Goal: Information Seeking & Learning: Understand process/instructions

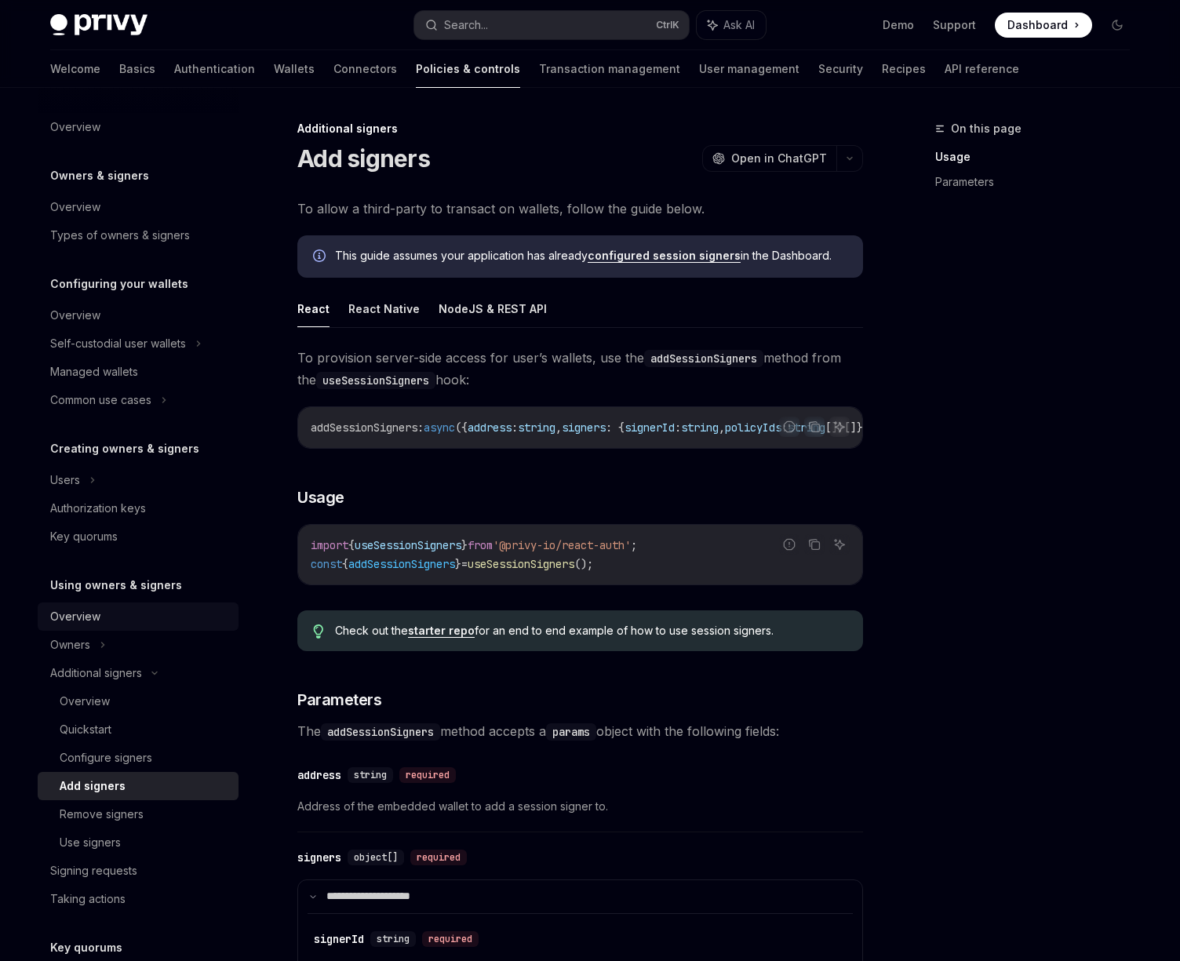
click at [69, 618] on div "Overview" at bounding box center [75, 616] width 50 height 19
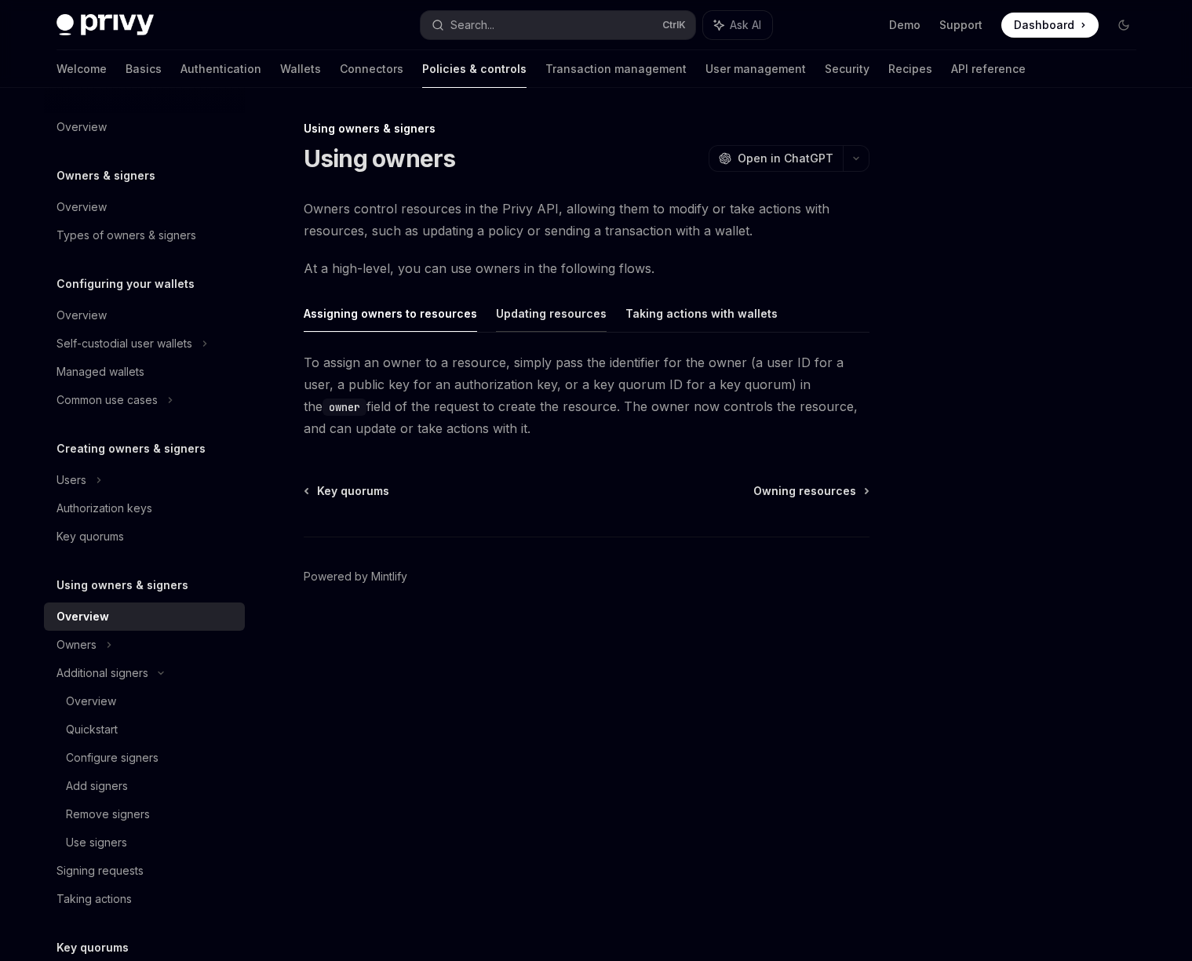
click at [508, 331] on button "Updating resources" at bounding box center [551, 313] width 111 height 37
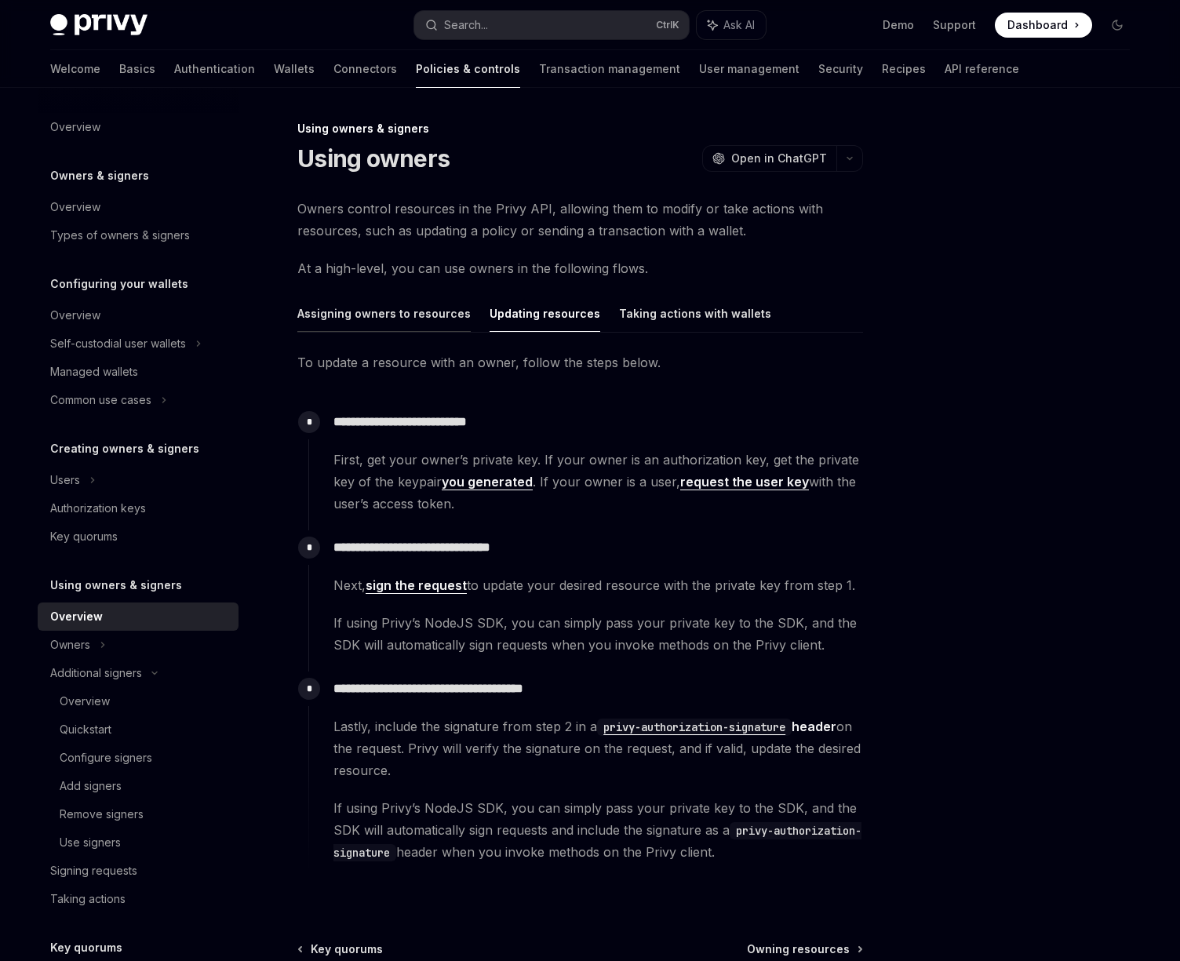
click at [366, 306] on button "Assigning owners to resources" at bounding box center [383, 313] width 173 height 37
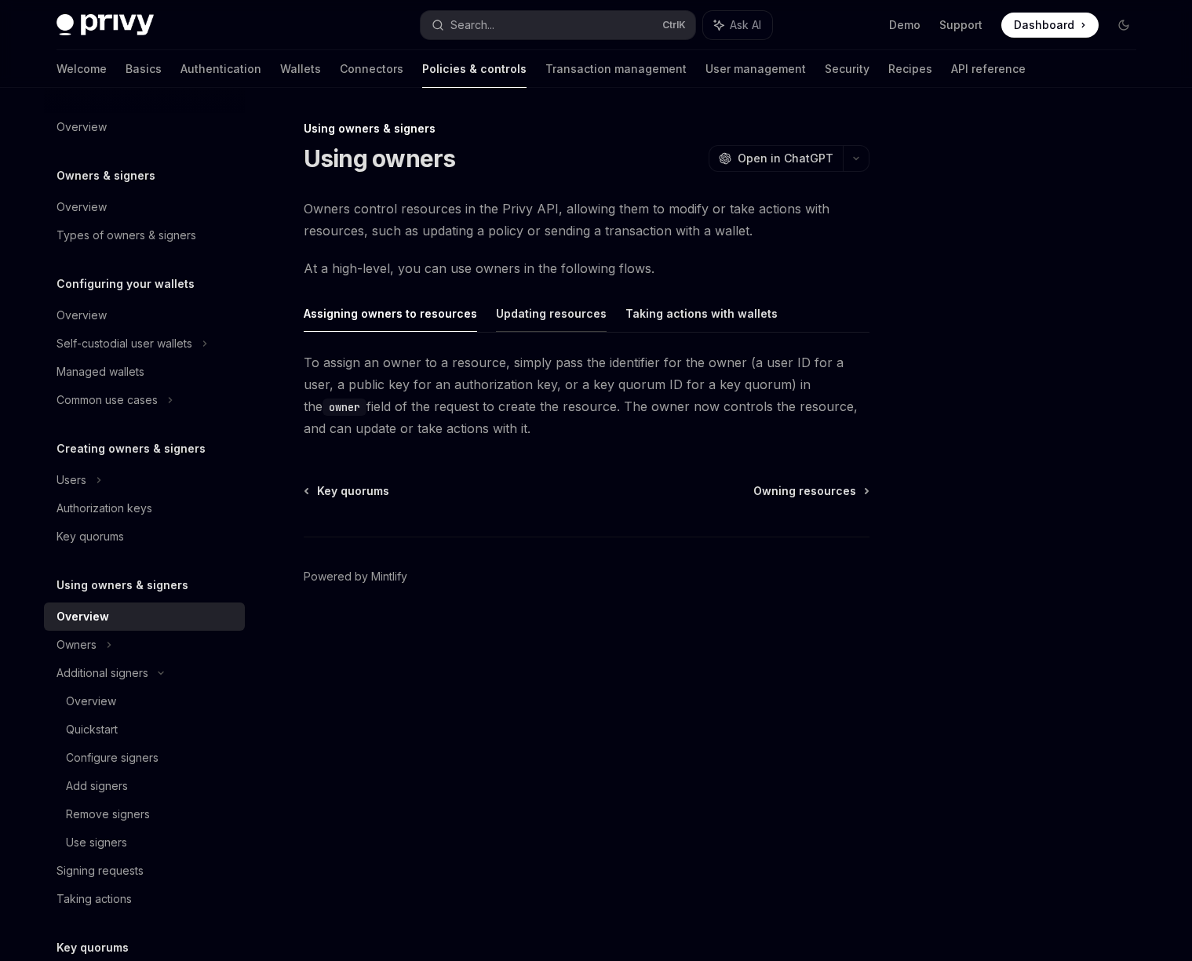
click at [556, 313] on button "Updating resources" at bounding box center [551, 313] width 111 height 37
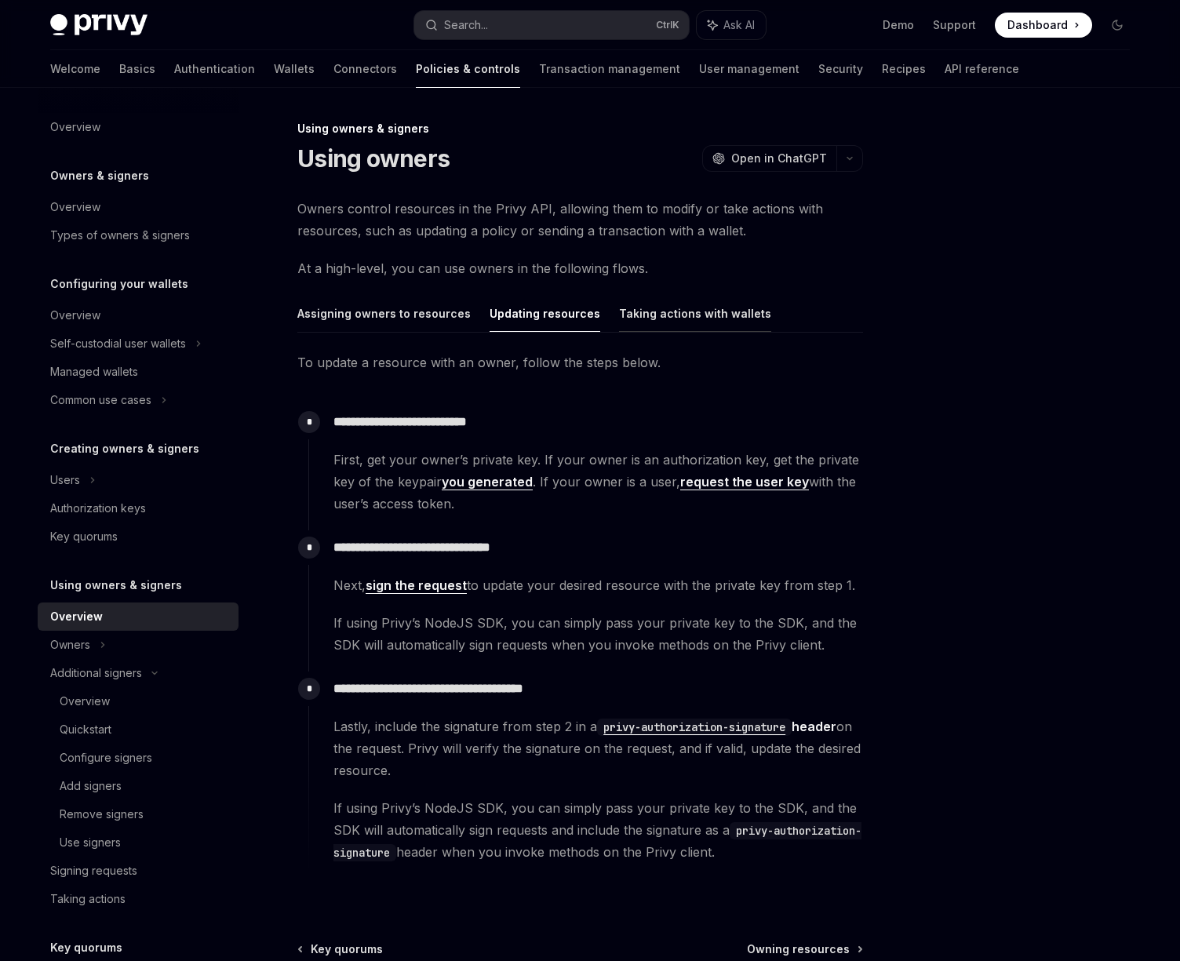
click at [659, 306] on button "Taking actions with wallets" at bounding box center [695, 313] width 152 height 37
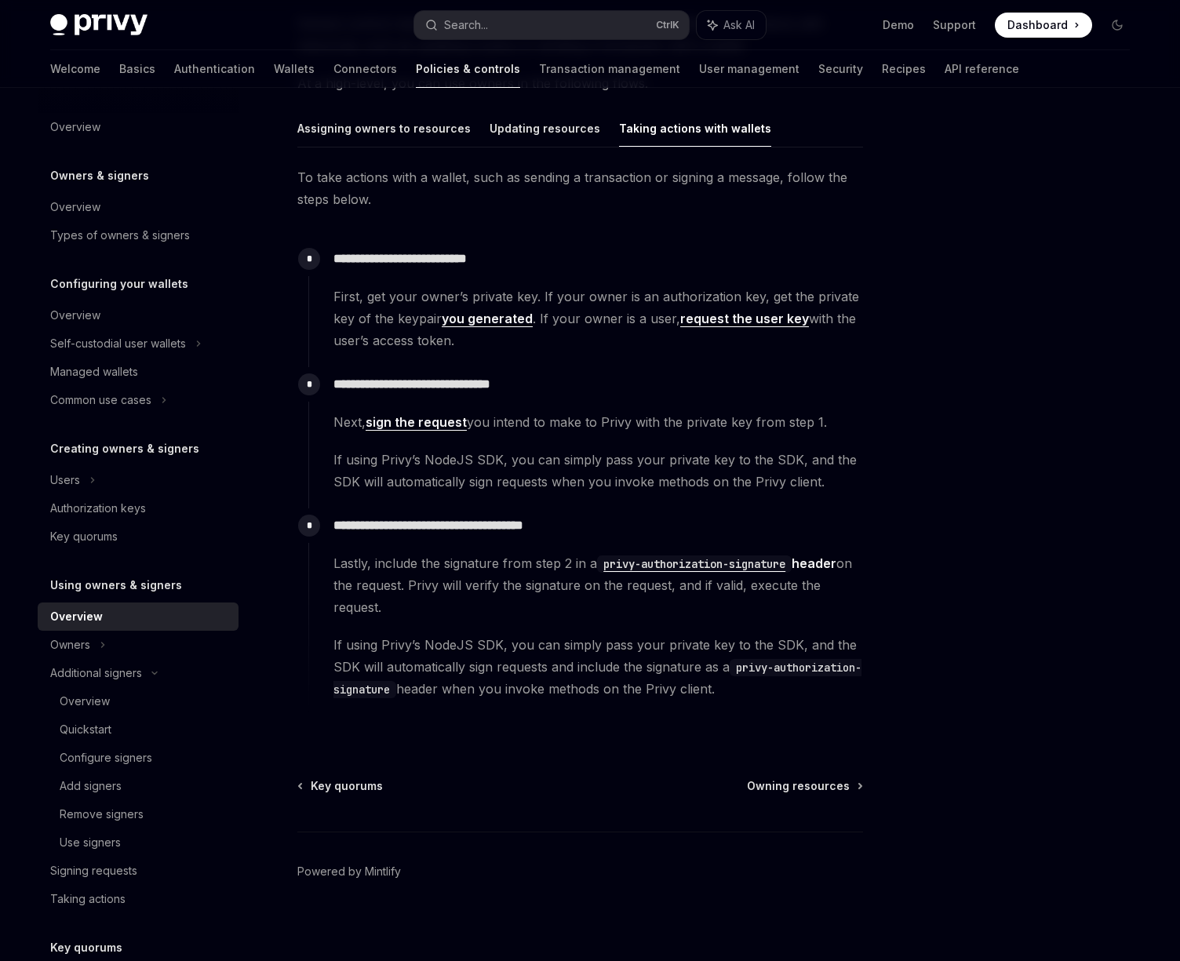
scroll to position [191, 0]
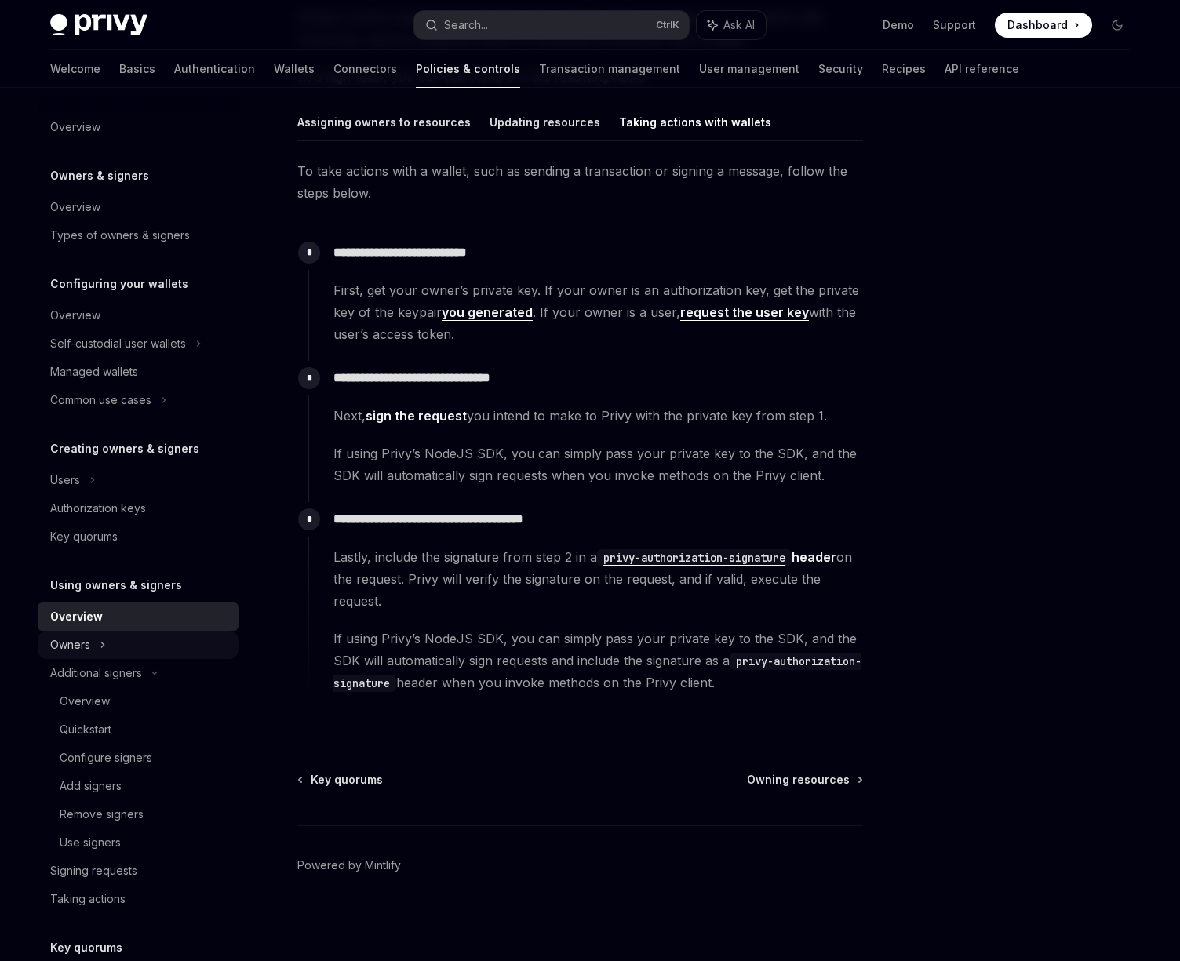
click at [105, 646] on div "Owners" at bounding box center [138, 645] width 201 height 28
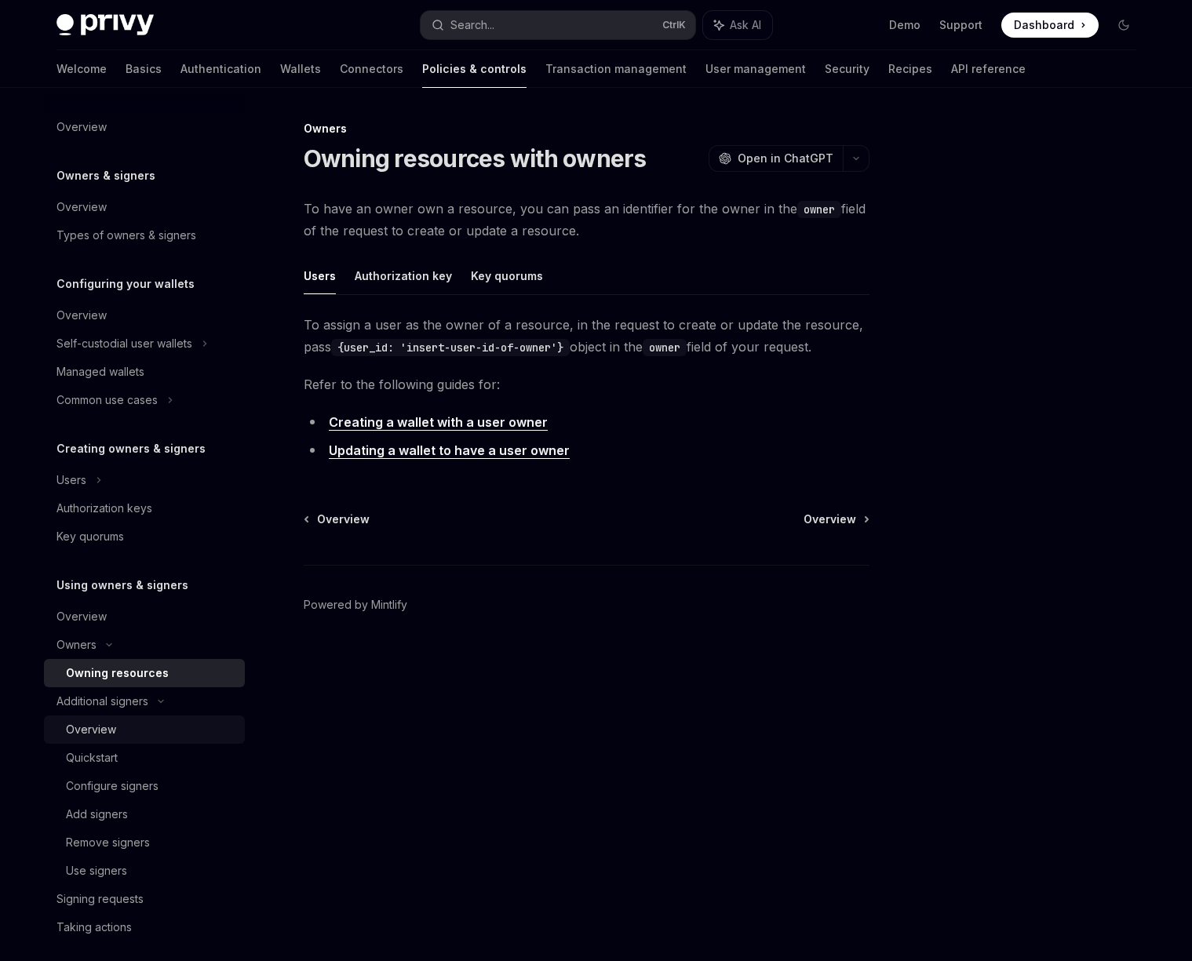
click at [94, 727] on div "Overview" at bounding box center [91, 729] width 50 height 19
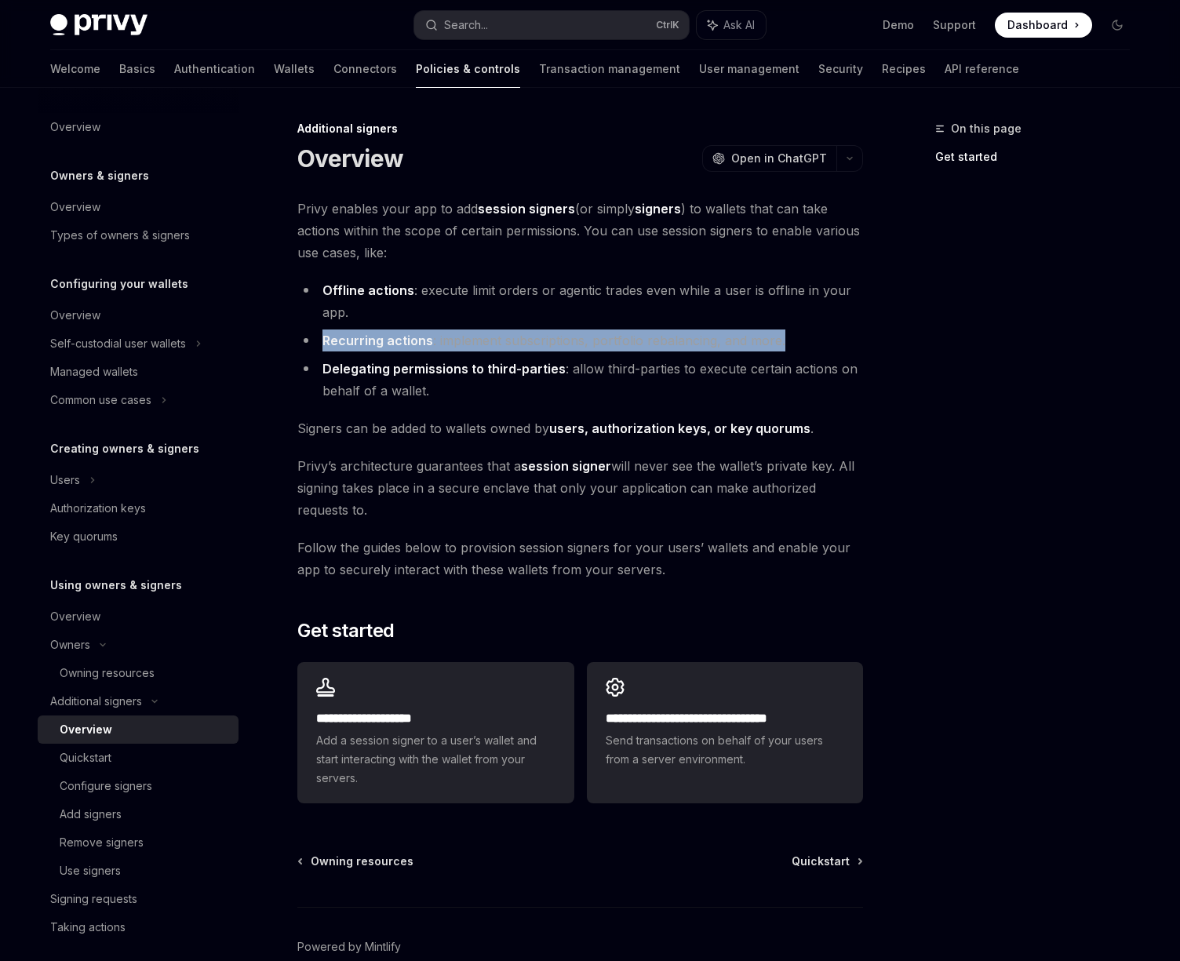
drag, startPoint x: 320, startPoint y: 341, endPoint x: 804, endPoint y: 333, distance: 484.2
click at [804, 333] on li "Recurring actions : implement subscriptions, portfolio rebalancing, and more." at bounding box center [580, 341] width 566 height 22
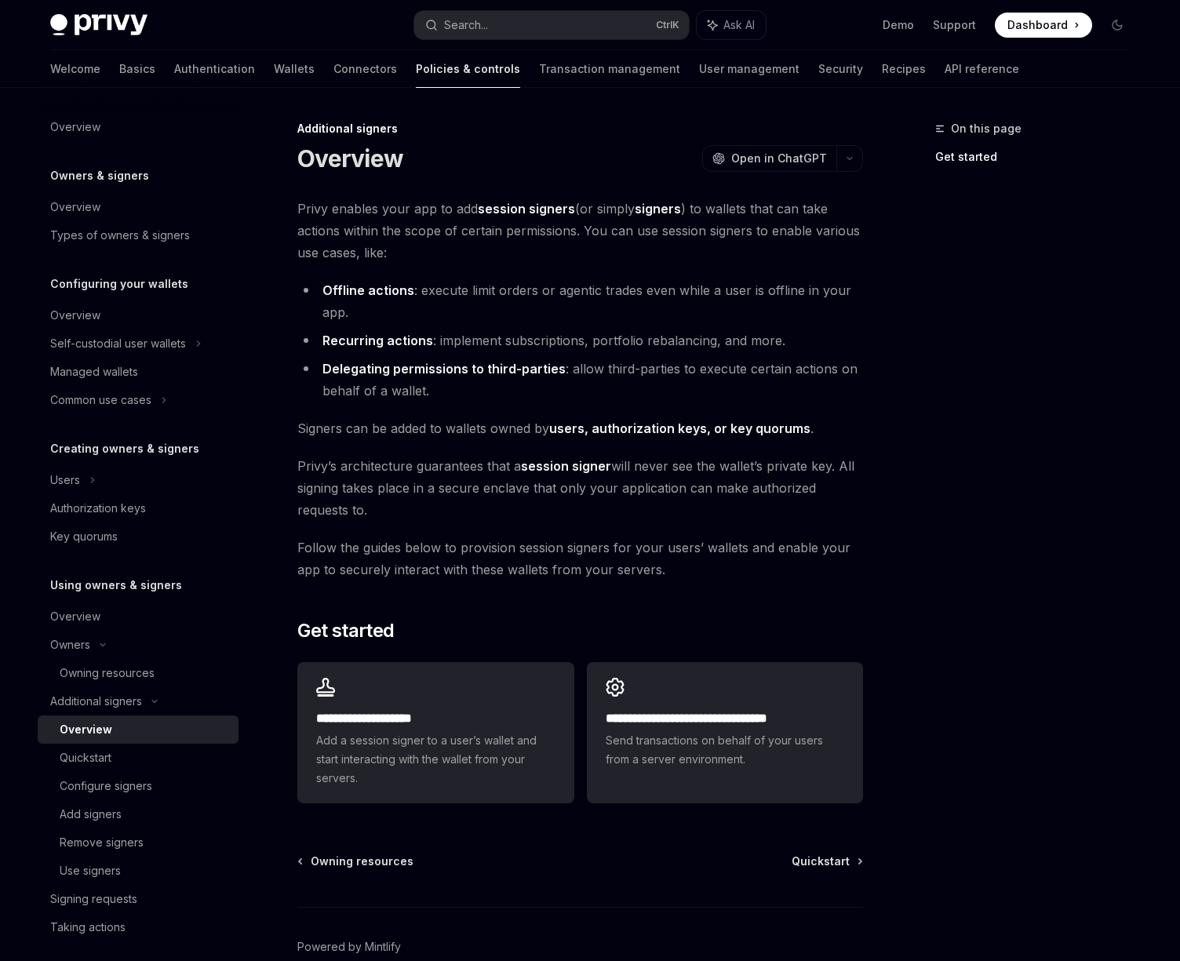
click at [642, 377] on li "Delegating permissions to third-parties : allow third-parties to execute certai…" at bounding box center [580, 380] width 566 height 44
click at [148, 750] on div "Quickstart" at bounding box center [144, 758] width 169 height 19
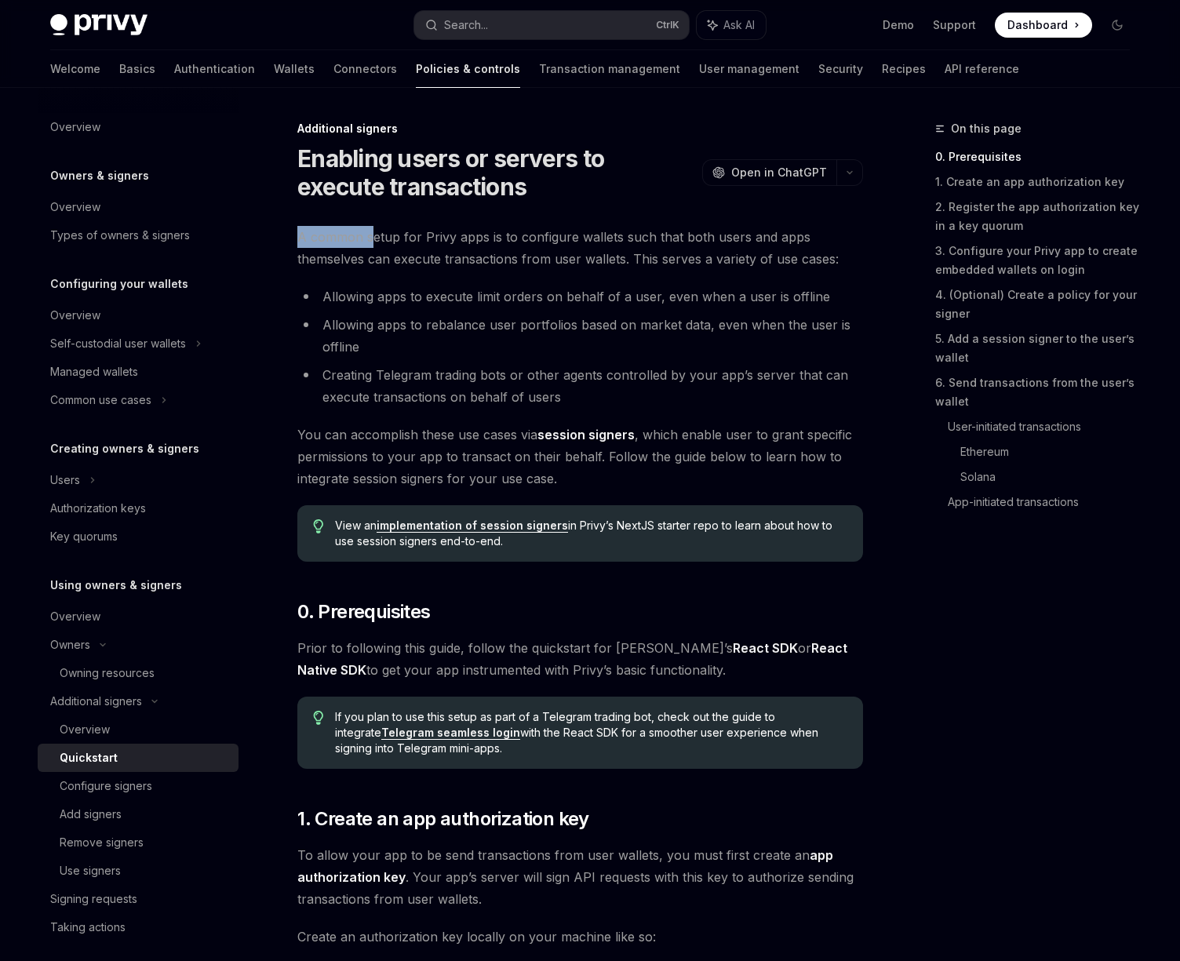
drag, startPoint x: 297, startPoint y: 232, endPoint x: 419, endPoint y: 235, distance: 122.4
click at [388, 235] on span "A common setup for Privy apps is to configure wallets such that both users and …" at bounding box center [580, 248] width 566 height 44
click at [525, 230] on span "A common setup for Privy apps is to configure wallets such that both users and …" at bounding box center [580, 248] width 566 height 44
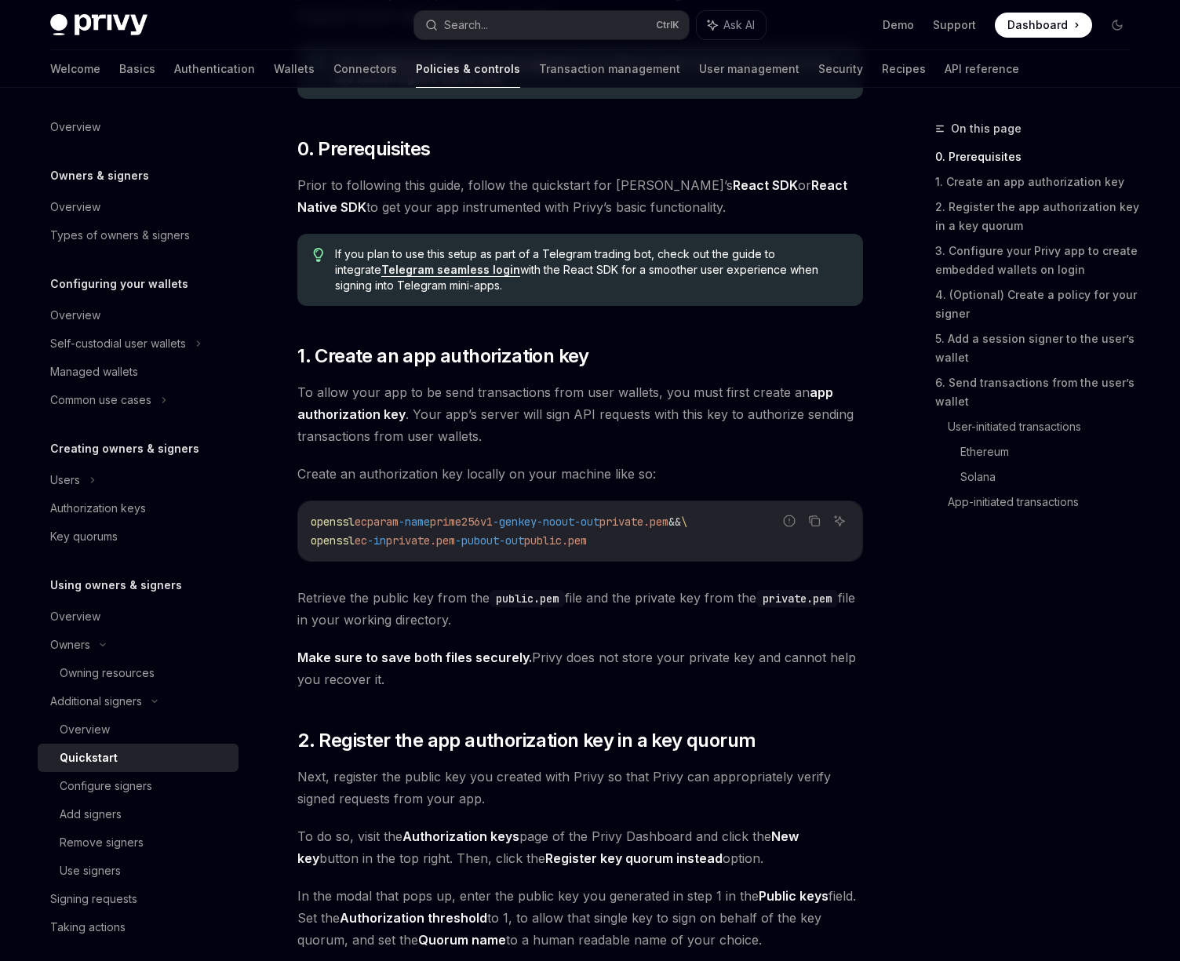
scroll to position [565, 0]
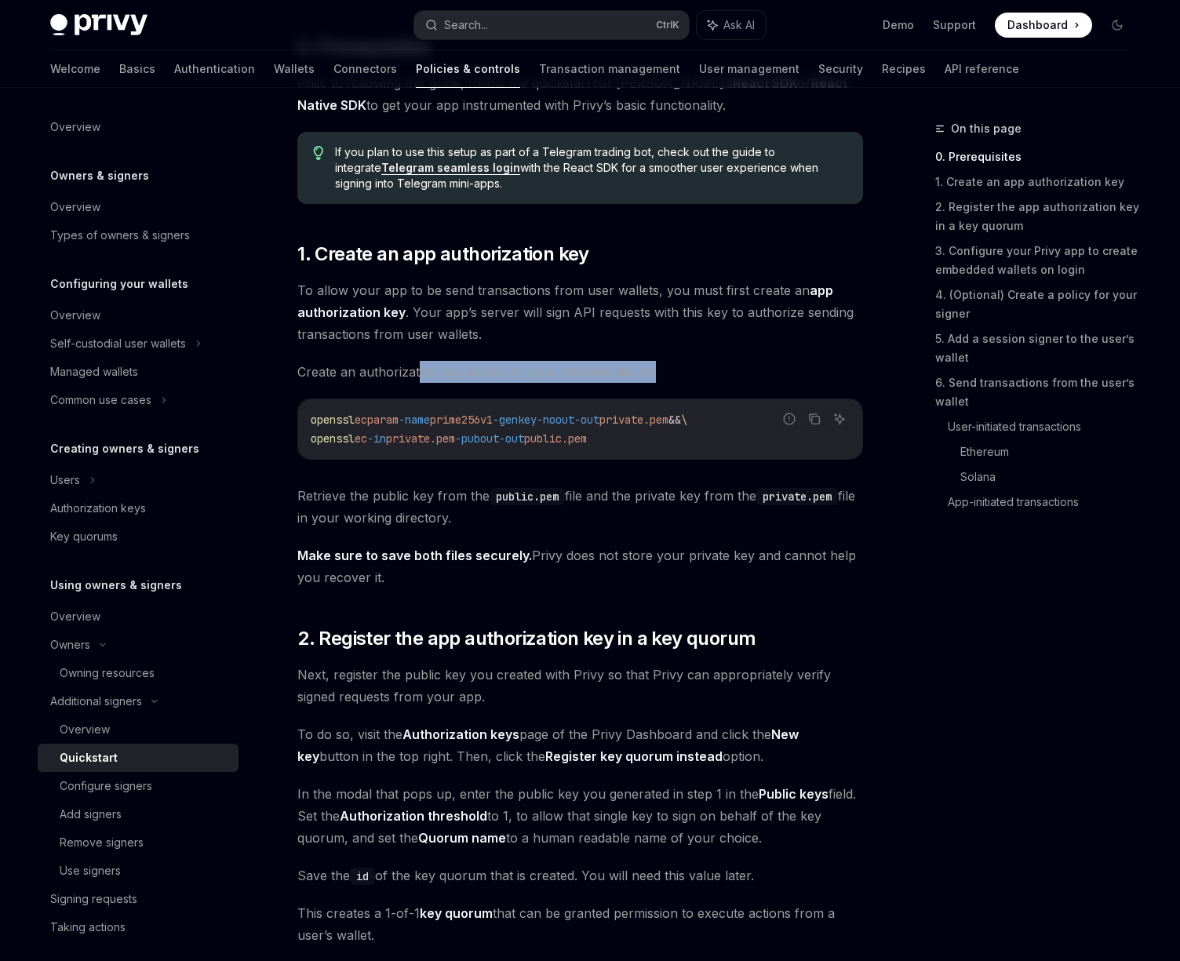
drag, startPoint x: 417, startPoint y: 378, endPoint x: 663, endPoint y: 363, distance: 246.0
click at [663, 363] on span "Create an authorization key locally on your machine like so:" at bounding box center [580, 372] width 566 height 22
drag, startPoint x: 291, startPoint y: 503, endPoint x: 542, endPoint y: 511, distance: 251.2
click at [473, 527] on span "Retrieve the public key from the public.pem file and the private key from the p…" at bounding box center [580, 507] width 566 height 44
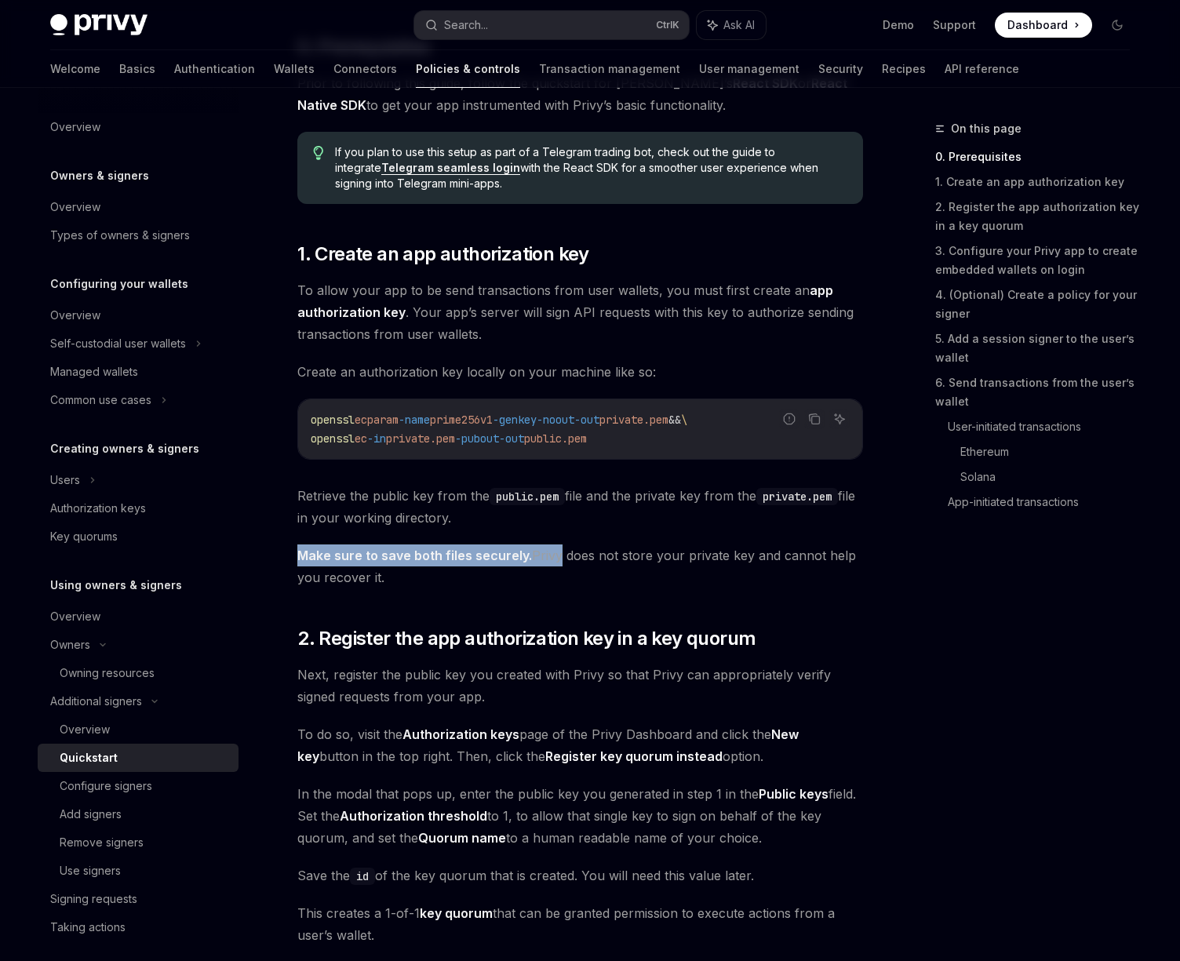
drag, startPoint x: 292, startPoint y: 565, endPoint x: 554, endPoint y: 566, distance: 262.1
click at [523, 553] on strong "Make sure to save both files securely." at bounding box center [414, 556] width 235 height 16
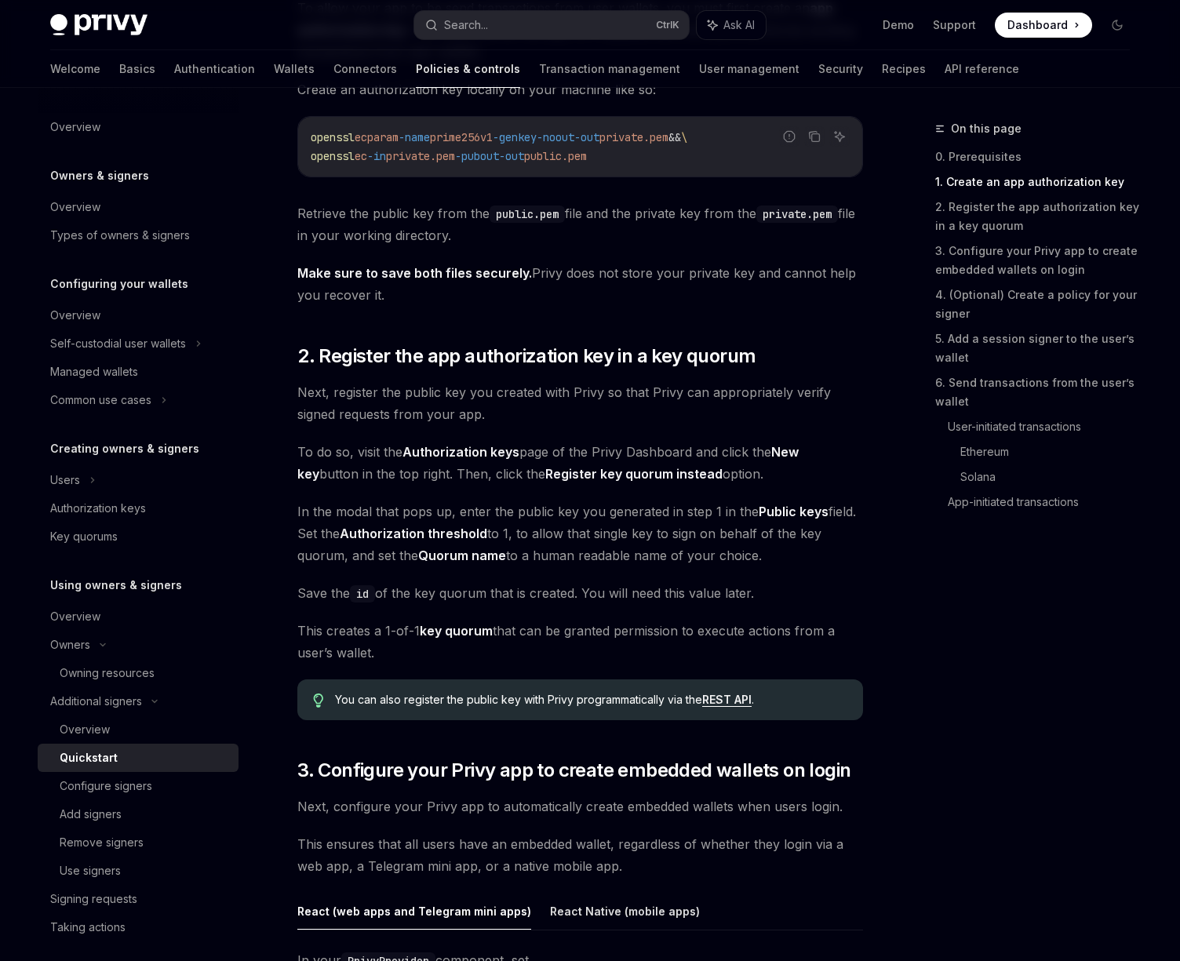
scroll to position [20, 0]
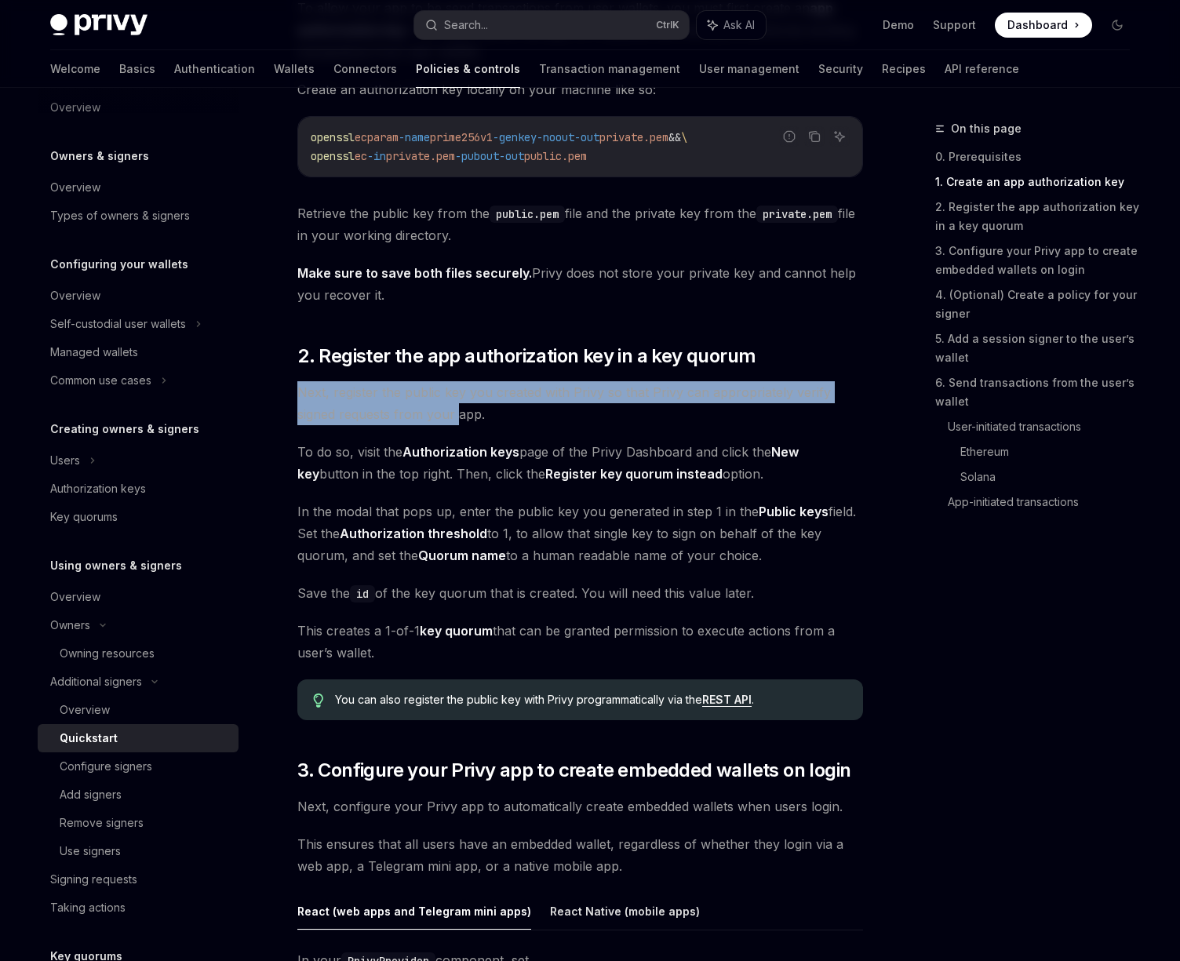
drag, startPoint x: 301, startPoint y: 398, endPoint x: 460, endPoint y: 413, distance: 160.0
click at [460, 413] on span "Next, register the public key you created with Privy so that Privy can appropri…" at bounding box center [580, 403] width 566 height 44
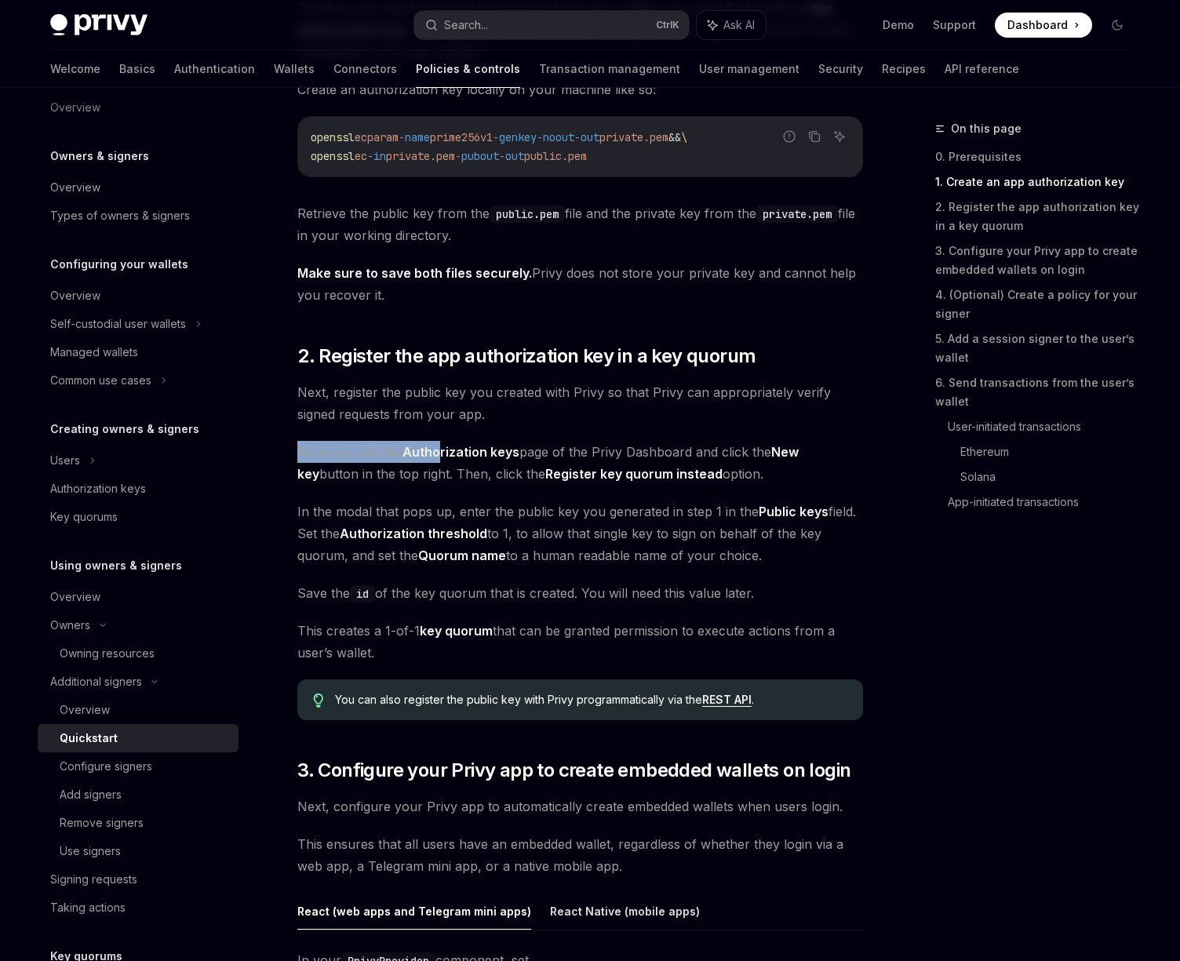
drag, startPoint x: 296, startPoint y: 459, endPoint x: 442, endPoint y: 455, distance: 146.0
click at [442, 455] on strong "Authorization keys" at bounding box center [461, 452] width 117 height 16
click at [525, 344] on span "2. Register the app authorization key in a key quorum" at bounding box center [526, 356] width 458 height 25
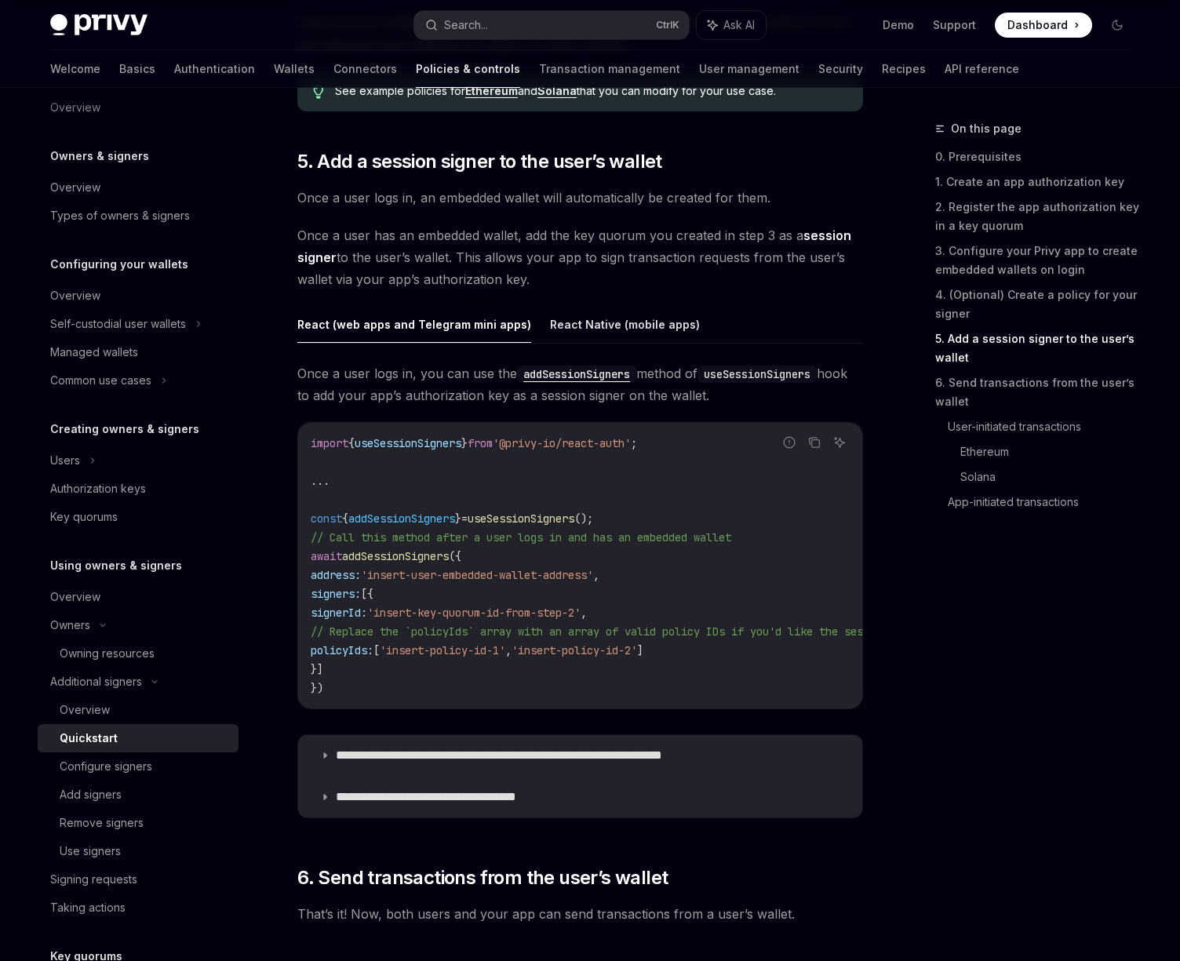
scroll to position [2484, 0]
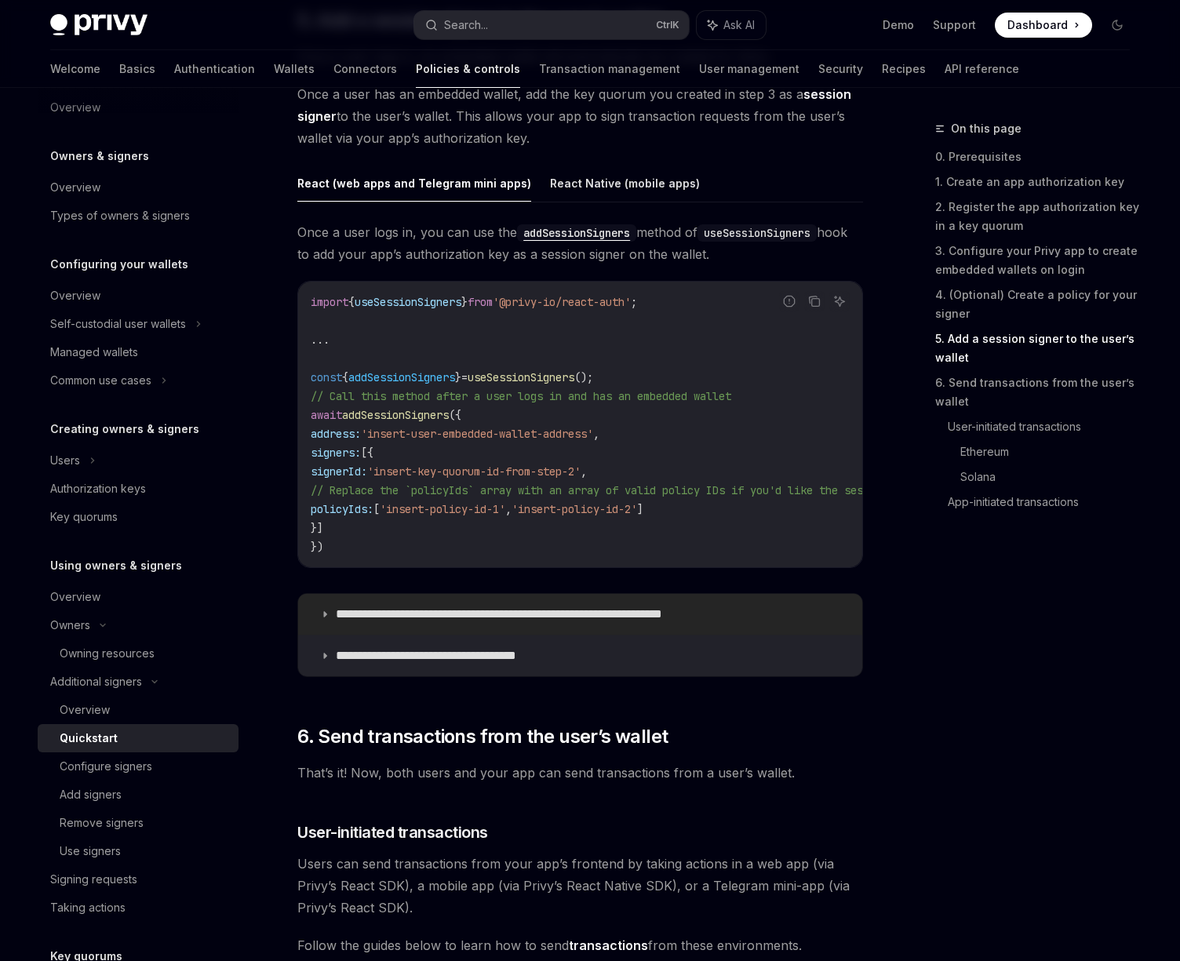
click at [366, 633] on summary "**********" at bounding box center [580, 614] width 564 height 41
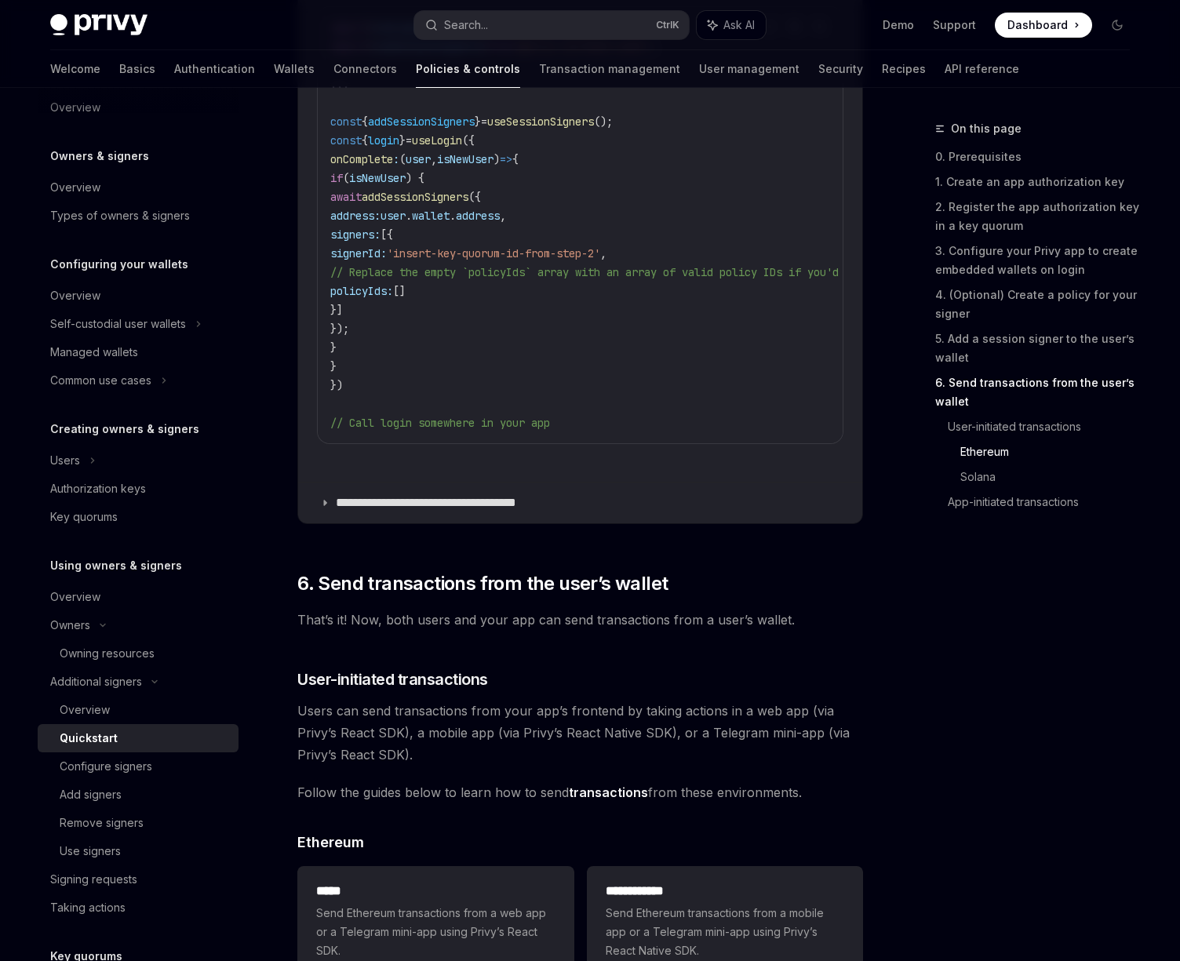
scroll to position [3473, 0]
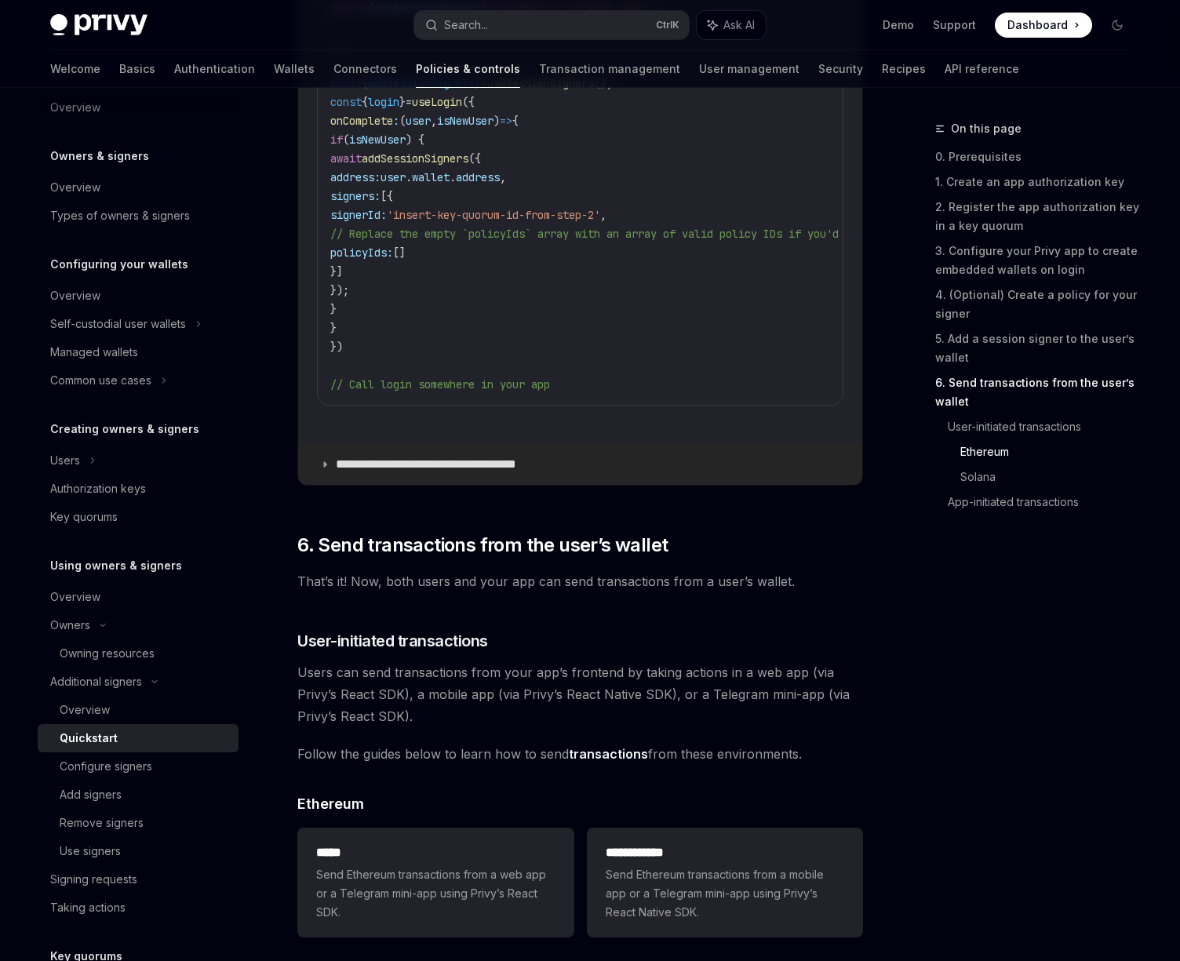
click at [350, 472] on p "**********" at bounding box center [446, 465] width 220 height 16
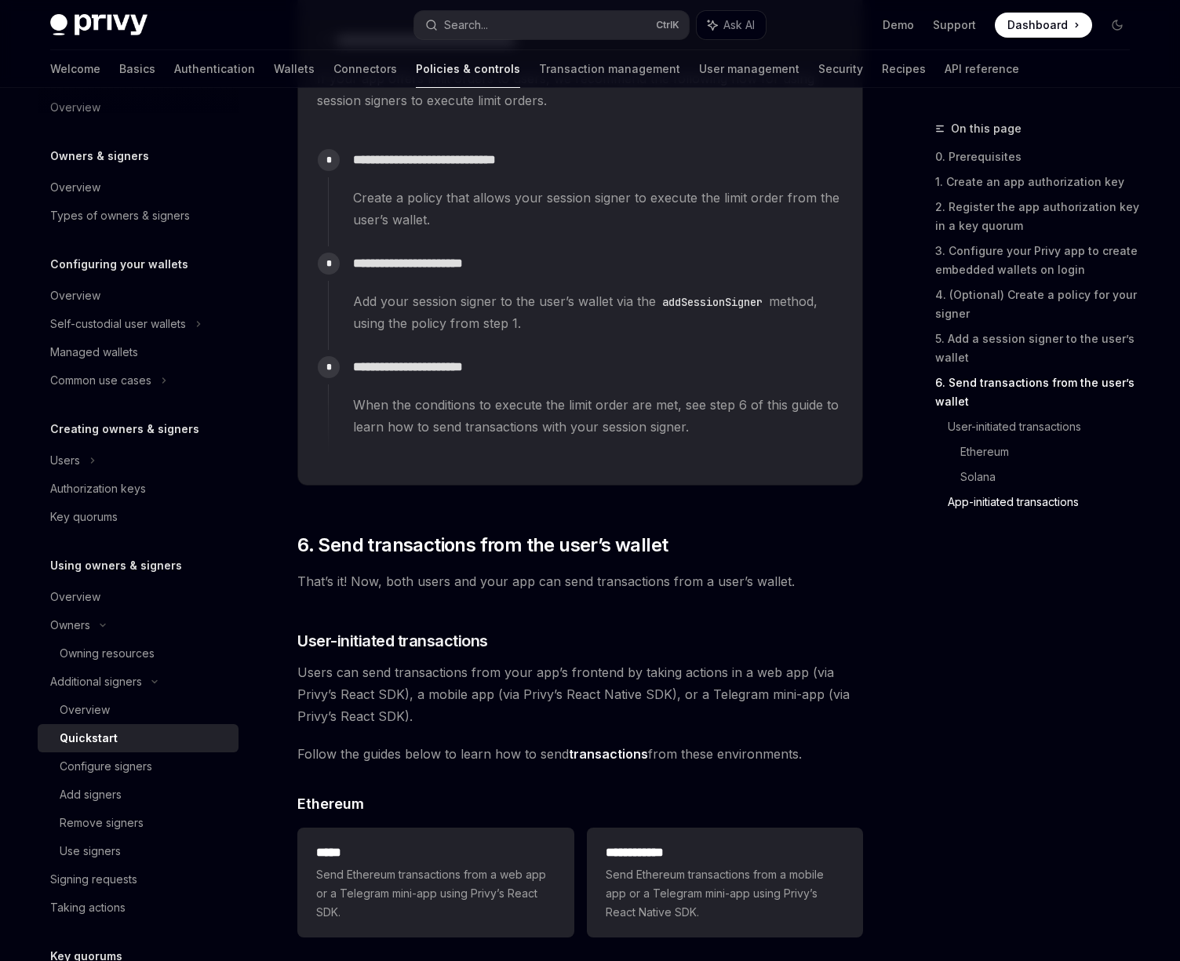
scroll to position [4179, 0]
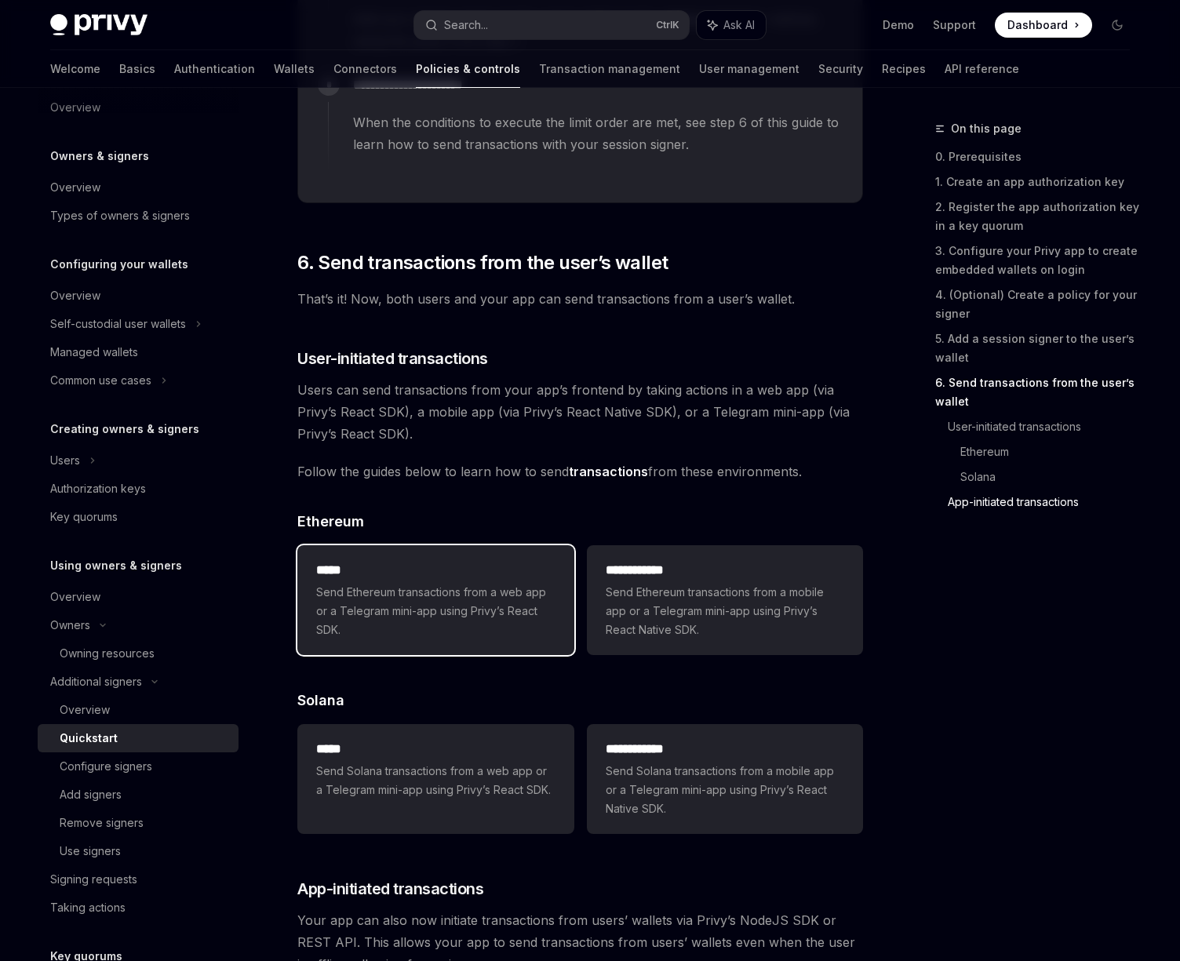
click at [398, 580] on h2 "*****" at bounding box center [435, 570] width 239 height 19
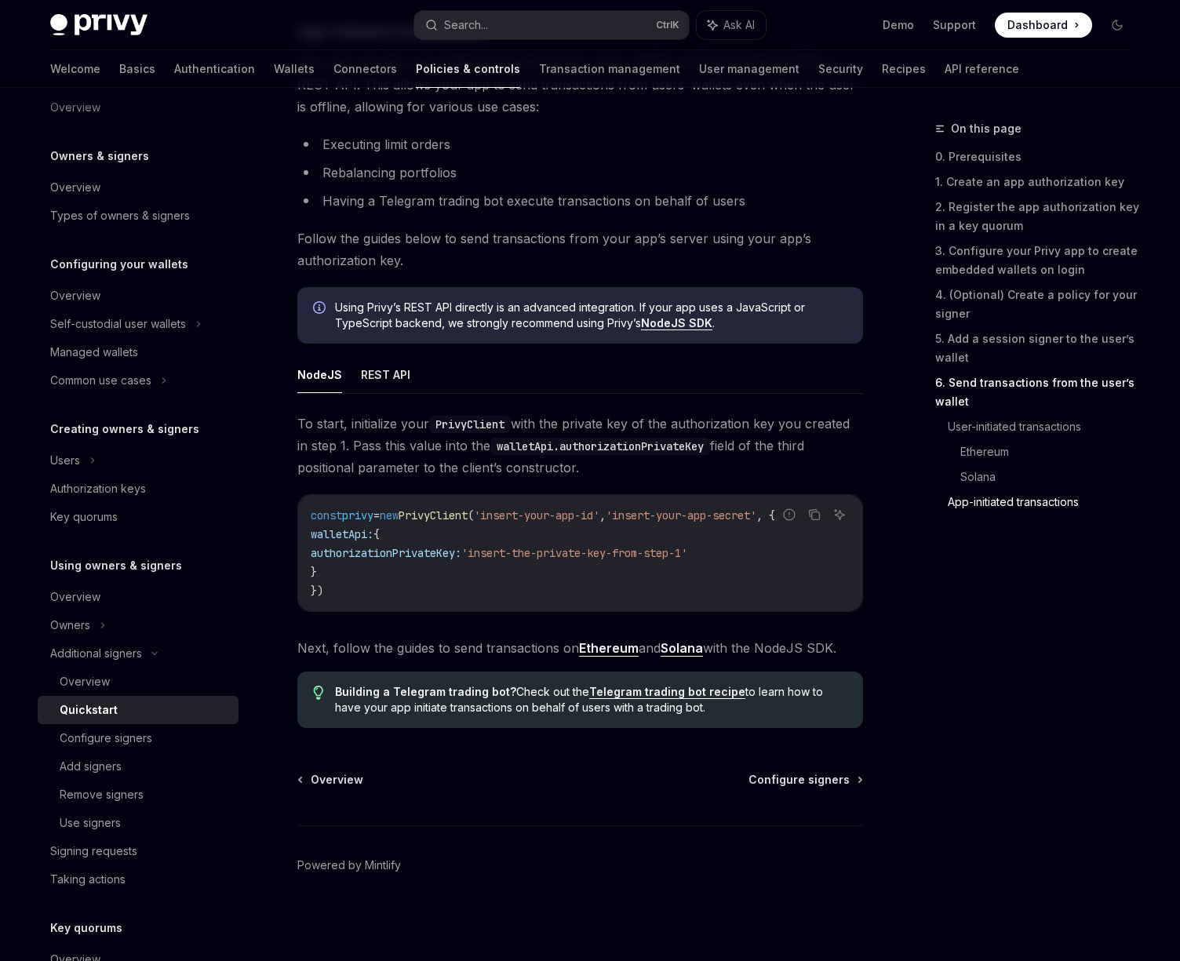
scroll to position [0, 7]
click at [594, 604] on div "const privy = new PrivyClient ( 'insert-your-app-id' , 'insert-your-app-secret'…" at bounding box center [580, 553] width 564 height 116
click at [140, 743] on div "Configure signers" at bounding box center [106, 738] width 93 height 19
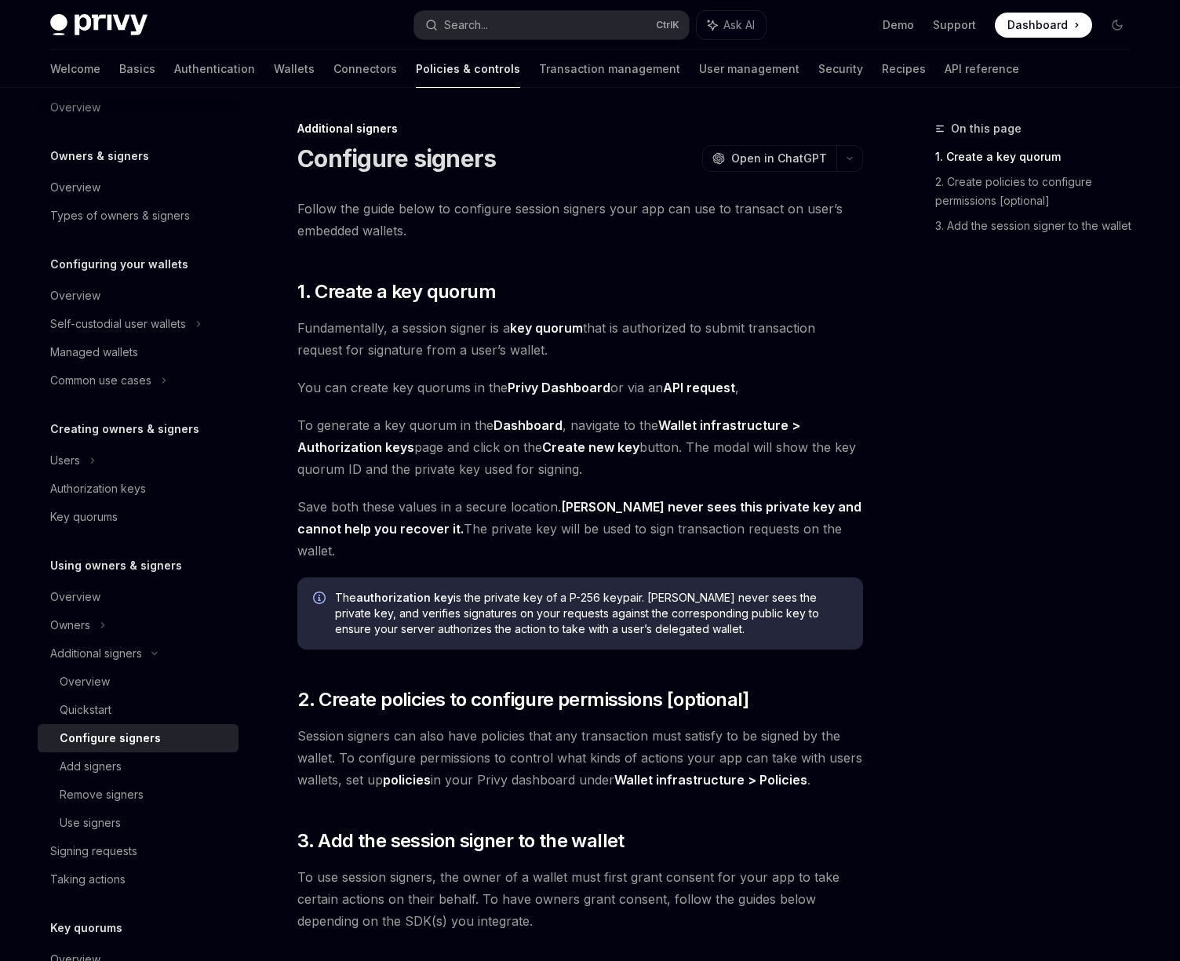
click at [629, 772] on strong "Wallet infrastructure > Policies" at bounding box center [710, 780] width 193 height 16
click at [452, 765] on span "Session signers can also have policies that any transaction must satisfy to be …" at bounding box center [580, 758] width 566 height 66
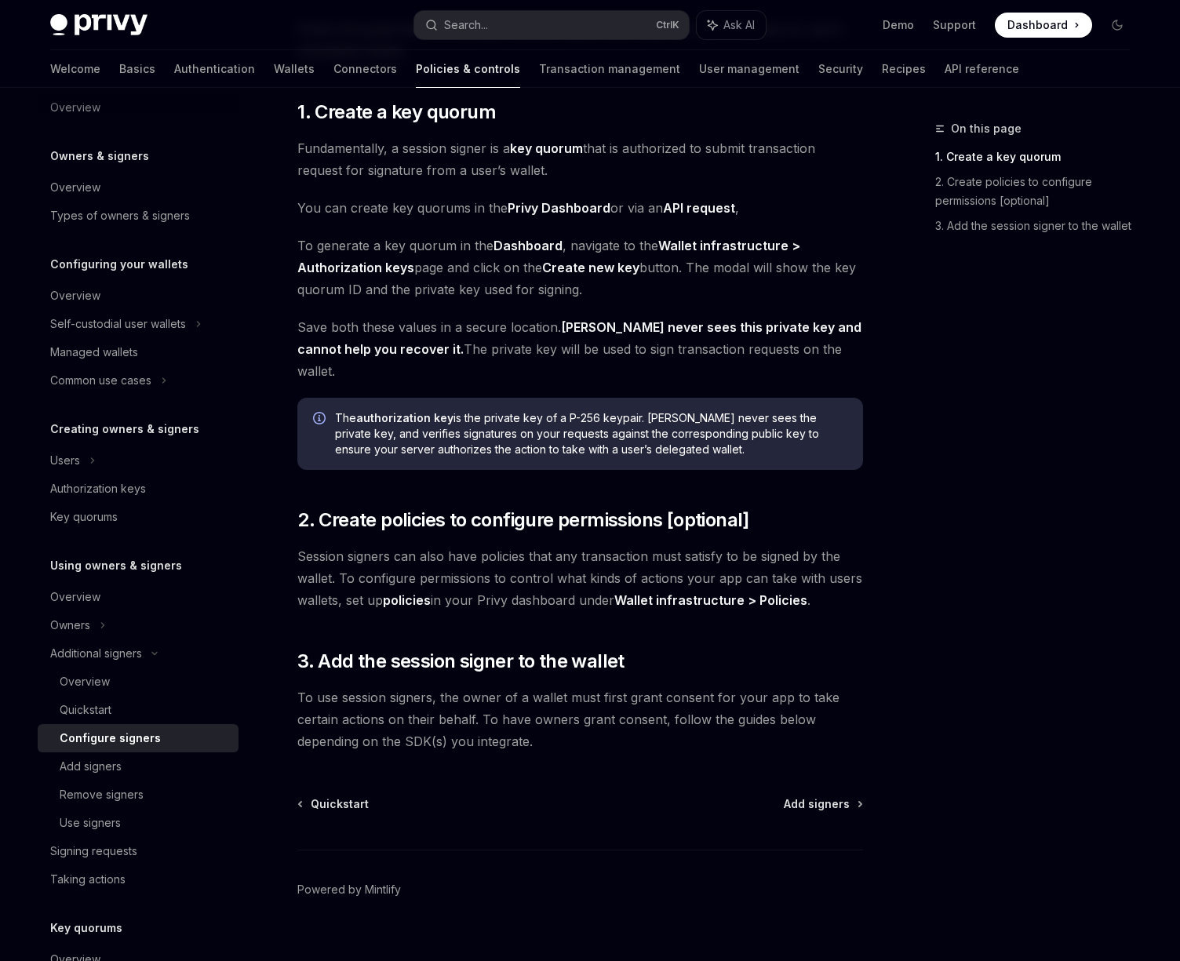
scroll to position [182, 0]
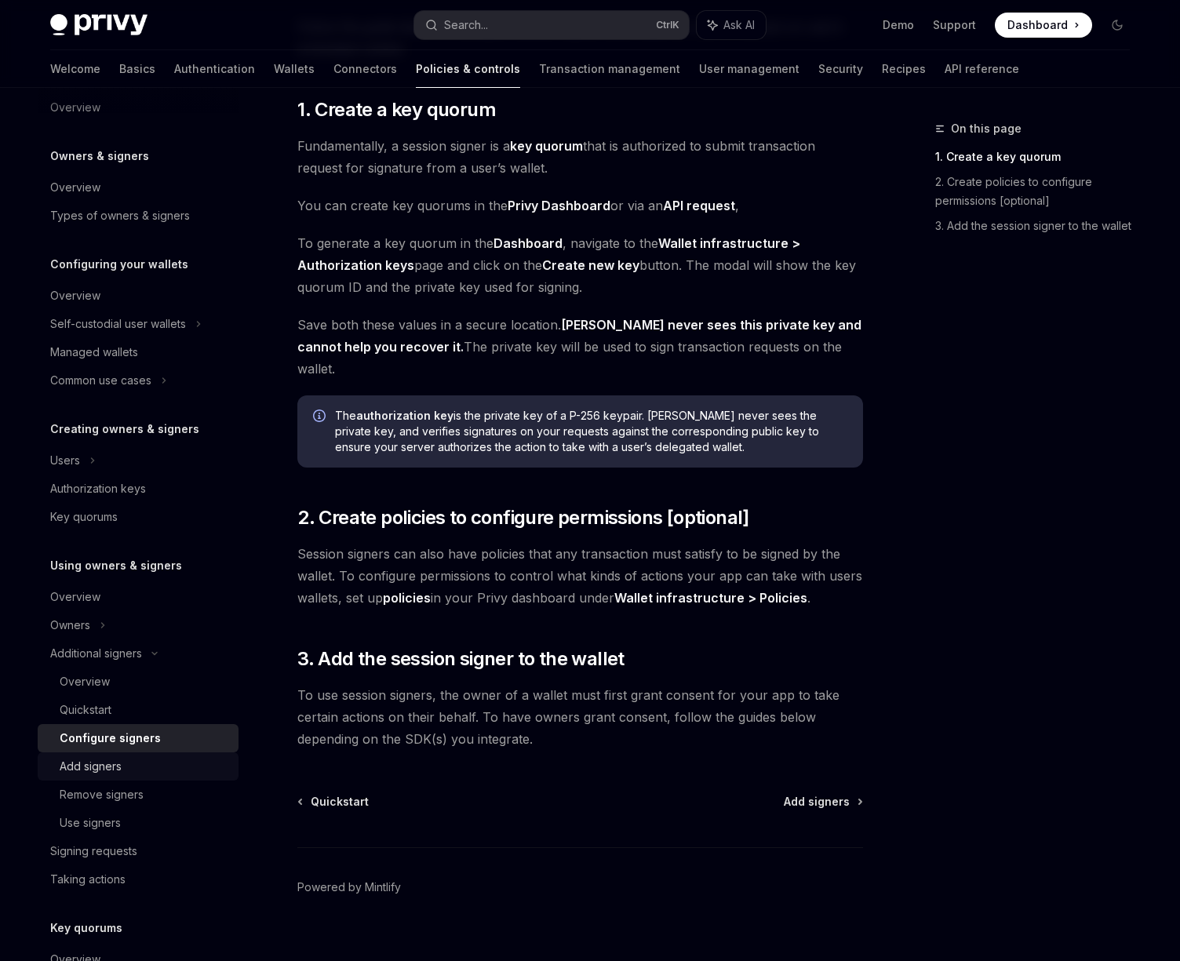
click at [103, 762] on div "Add signers" at bounding box center [91, 766] width 62 height 19
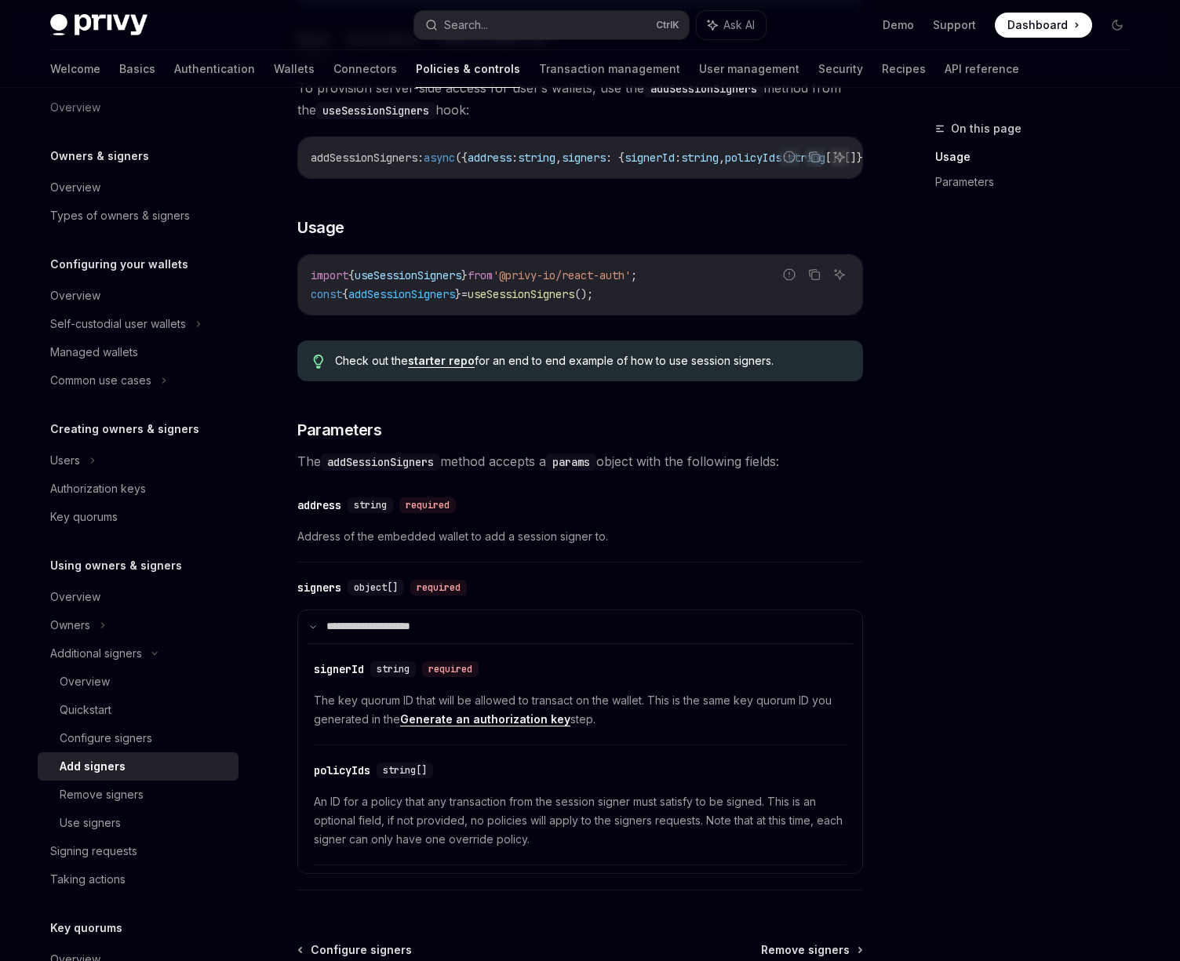
scroll to position [446, 0]
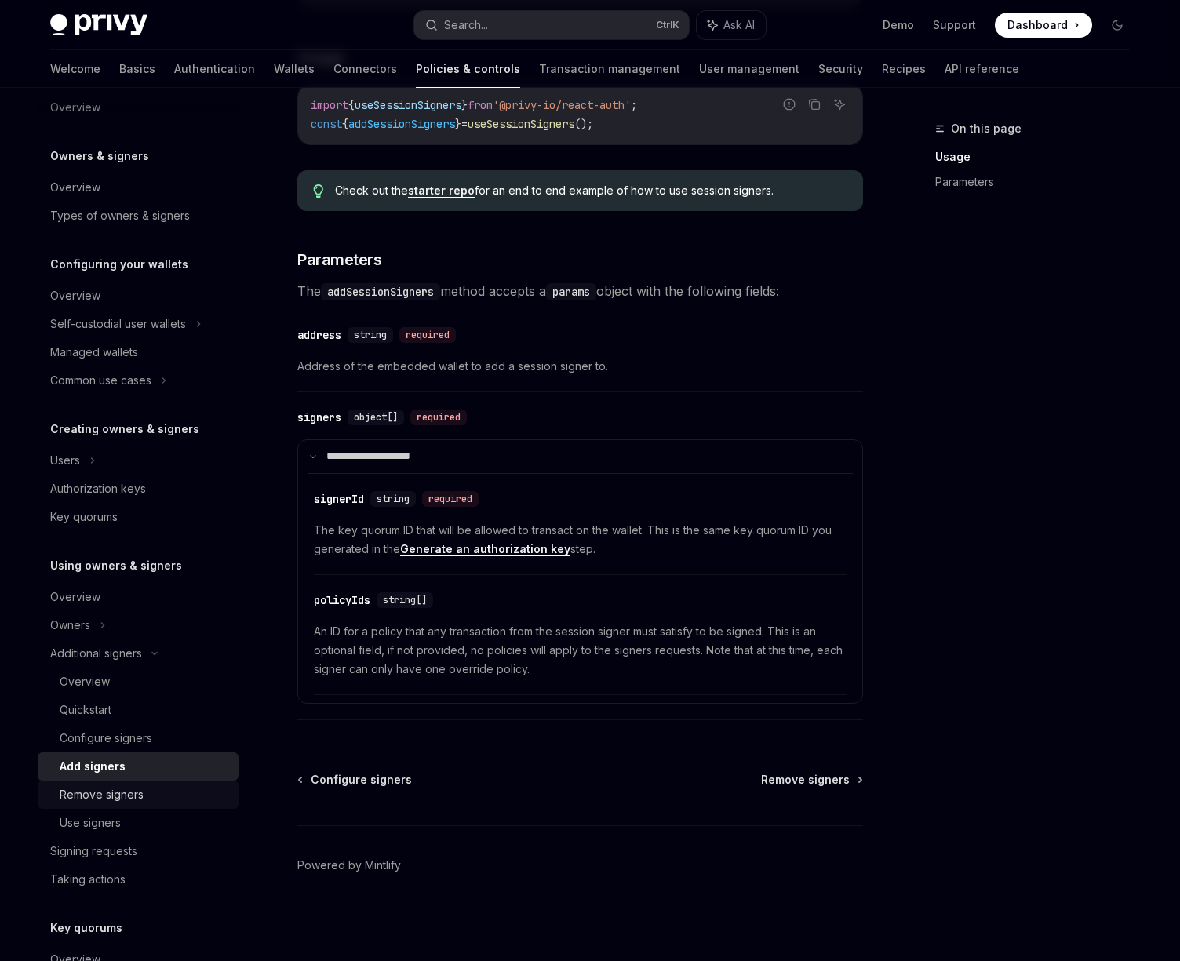
click at [66, 796] on div "Remove signers" at bounding box center [102, 794] width 84 height 19
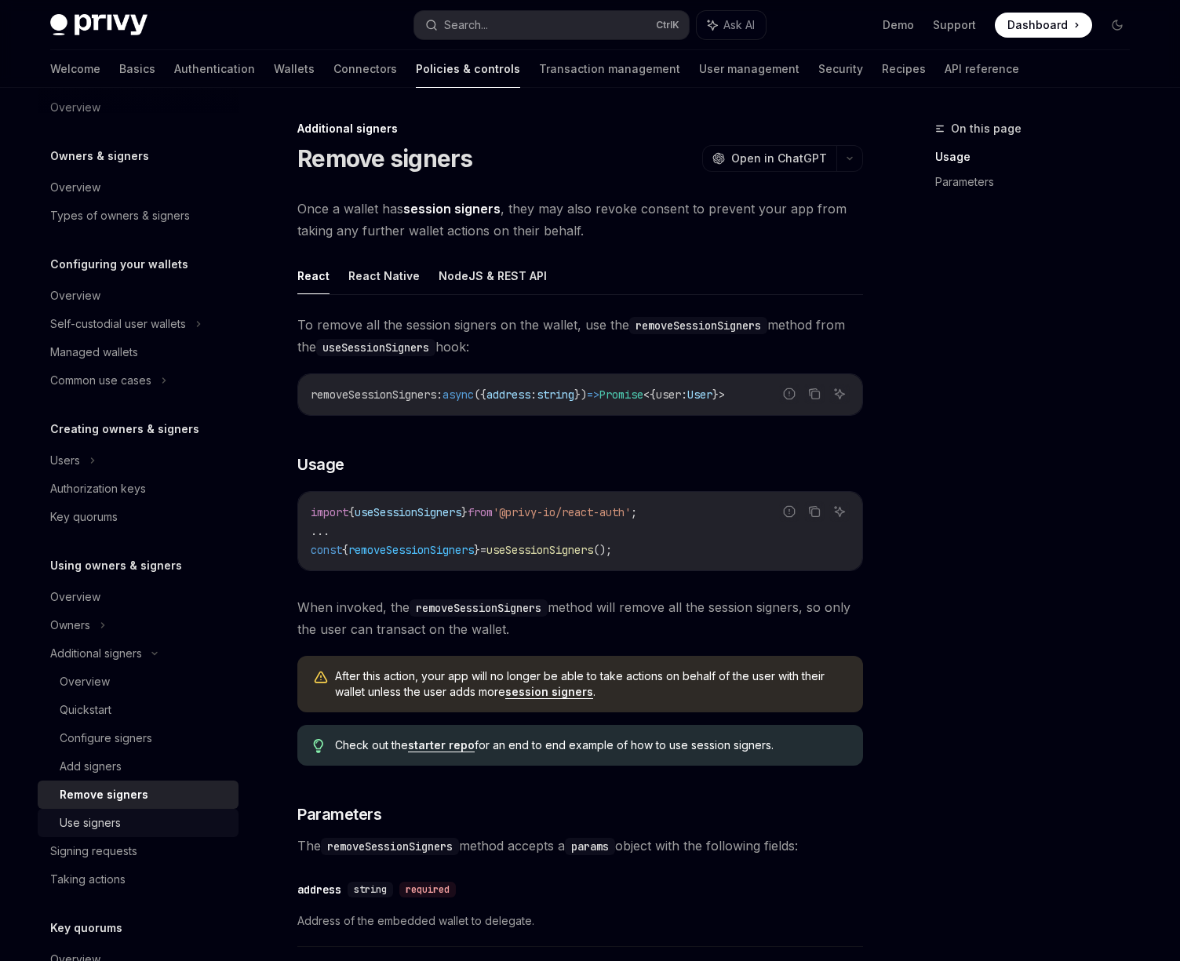
click at [71, 814] on div "Use signers" at bounding box center [90, 823] width 61 height 19
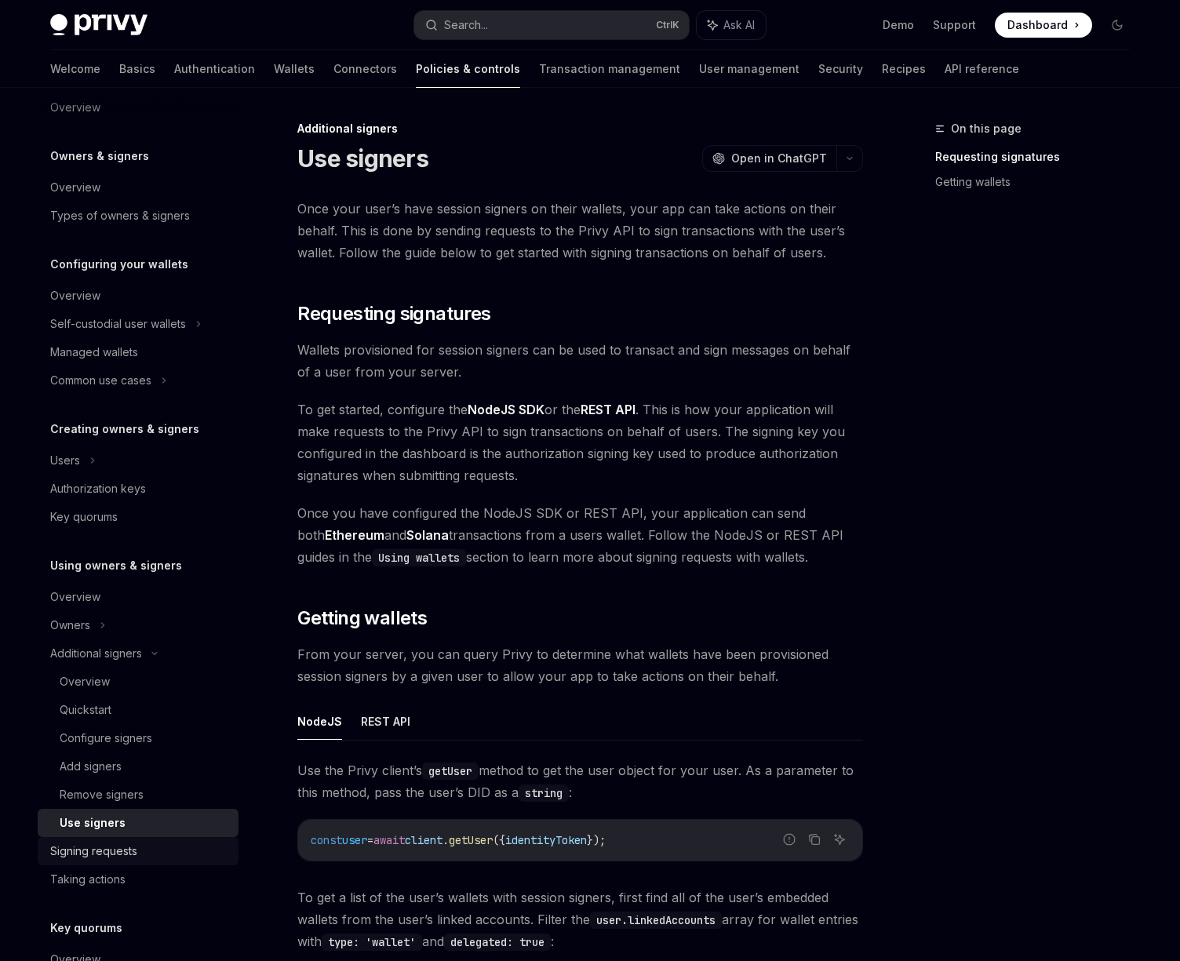
click at [122, 858] on div "Signing requests" at bounding box center [93, 851] width 87 height 19
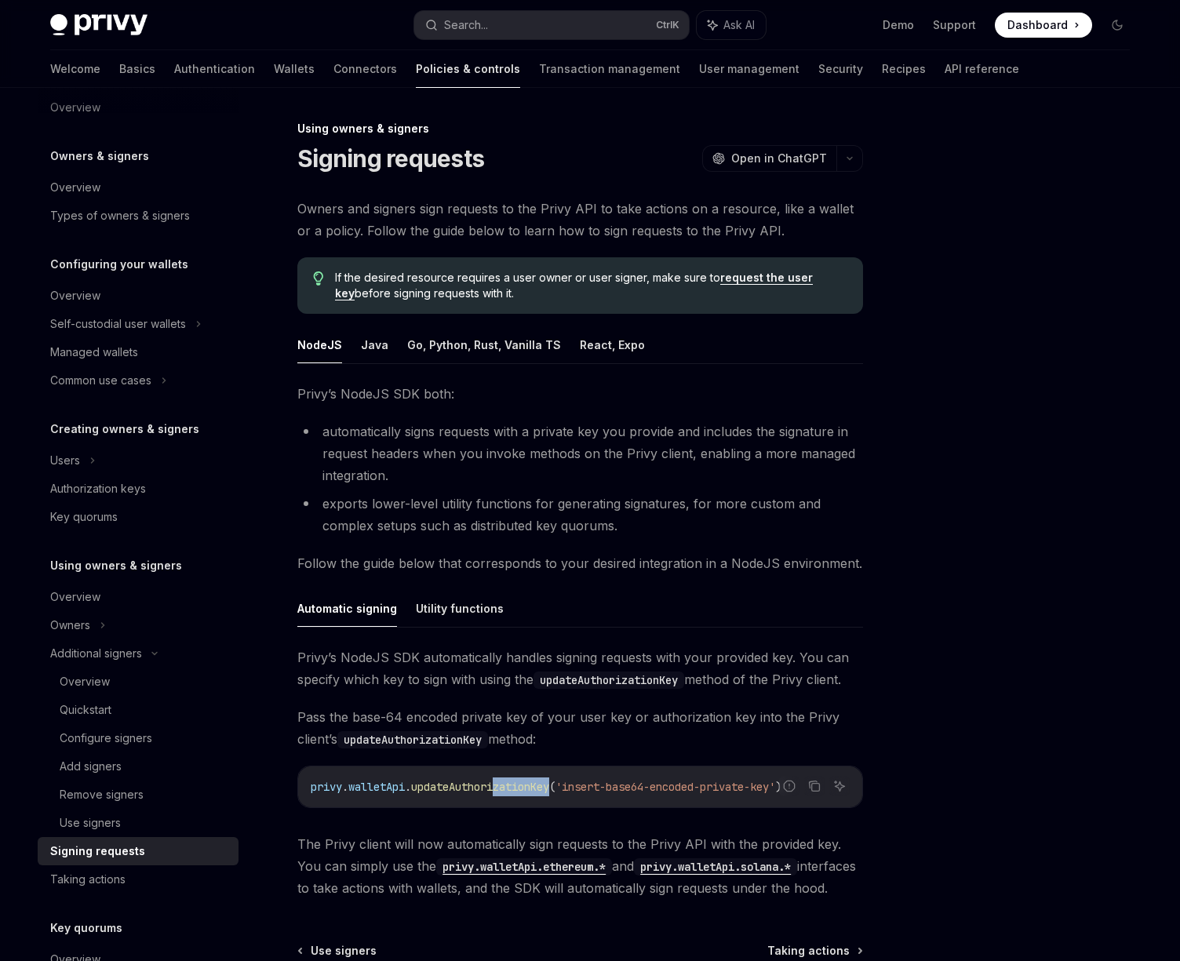
drag, startPoint x: 502, startPoint y: 789, endPoint x: 559, endPoint y: 783, distance: 57.5
click at [549, 783] on span "updateAuthorizationKey" at bounding box center [480, 787] width 138 height 14
click at [362, 749] on span "Pass the base-64 encoded private key of your user key or authorization key into…" at bounding box center [580, 728] width 566 height 44
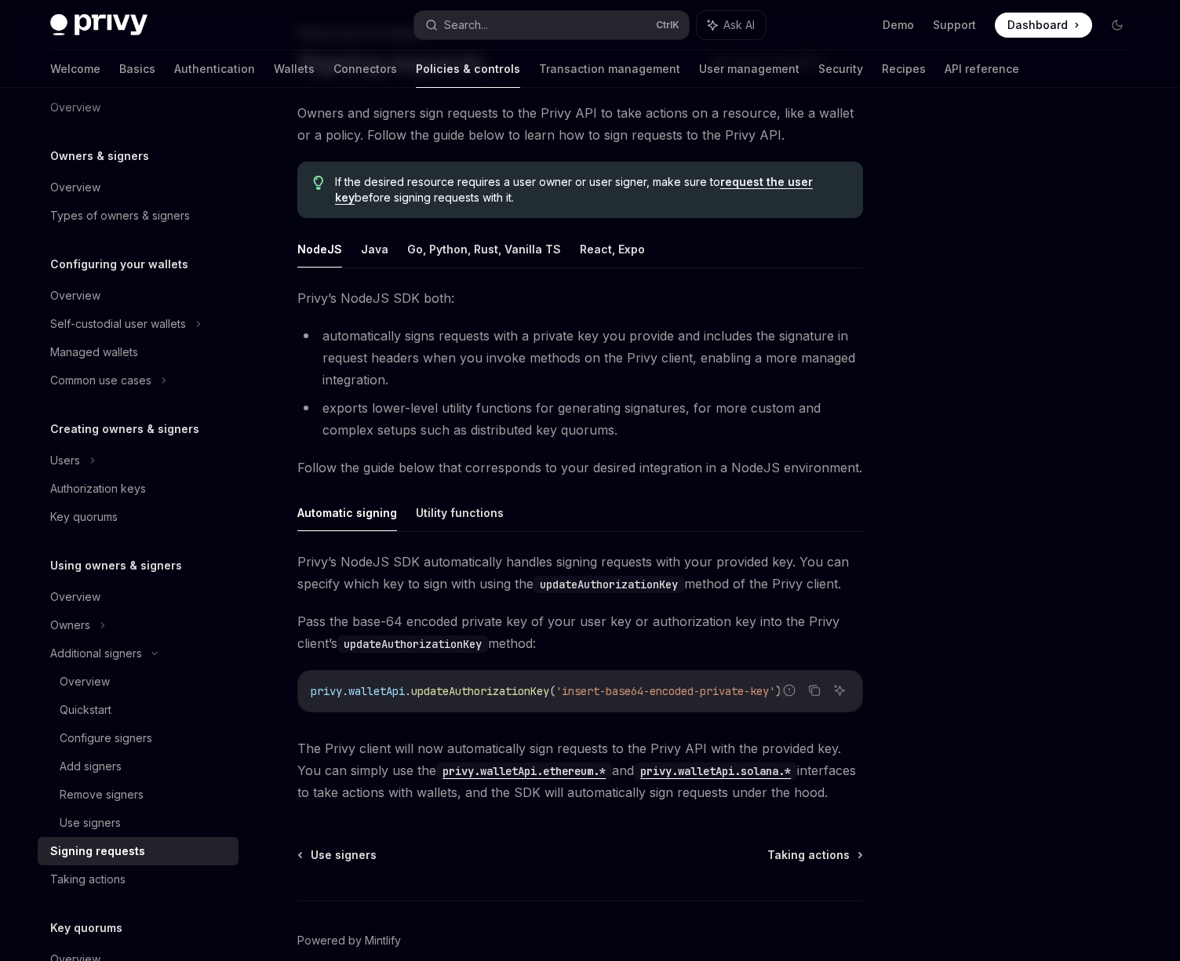
scroll to position [171, 0]
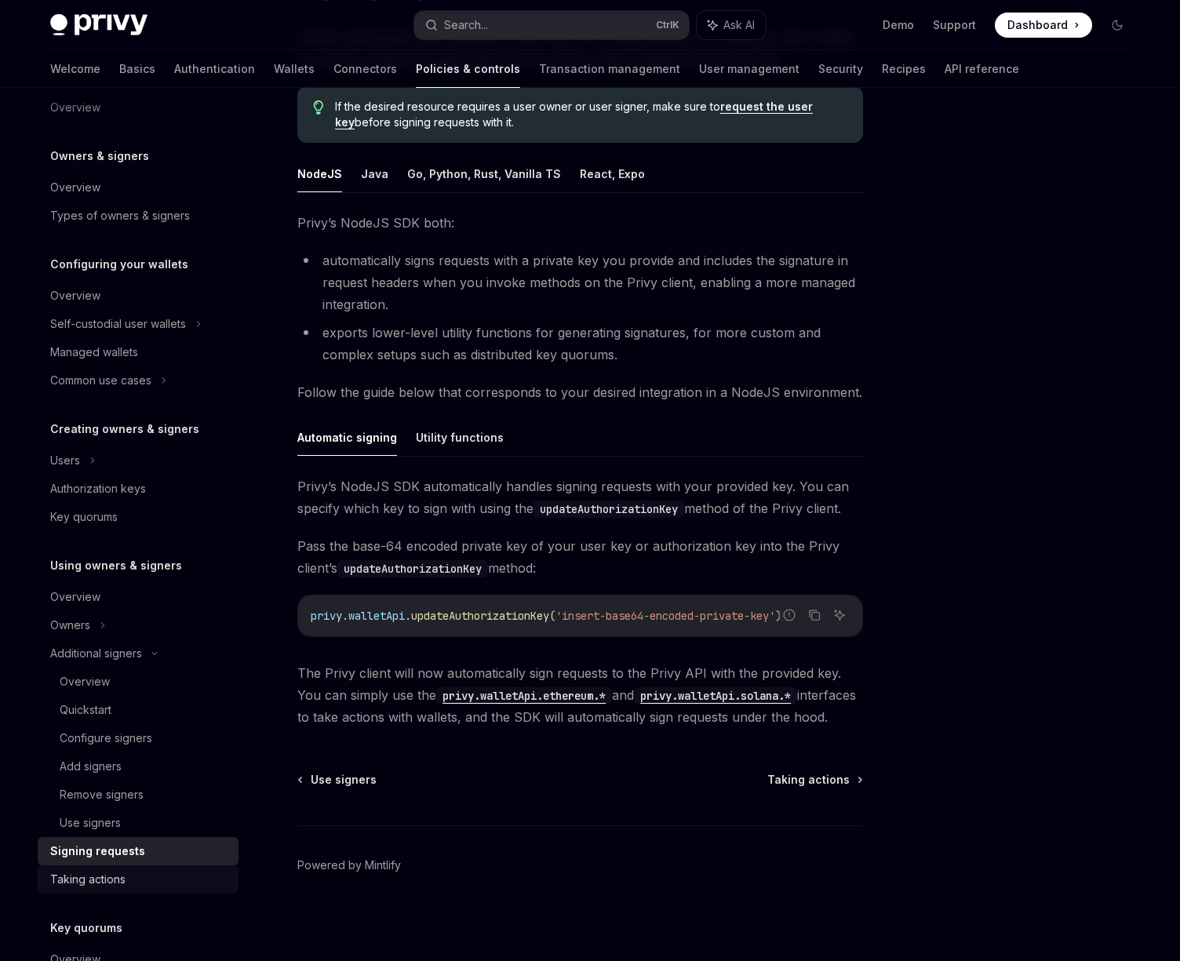
click at [171, 876] on div "Taking actions" at bounding box center [139, 879] width 179 height 19
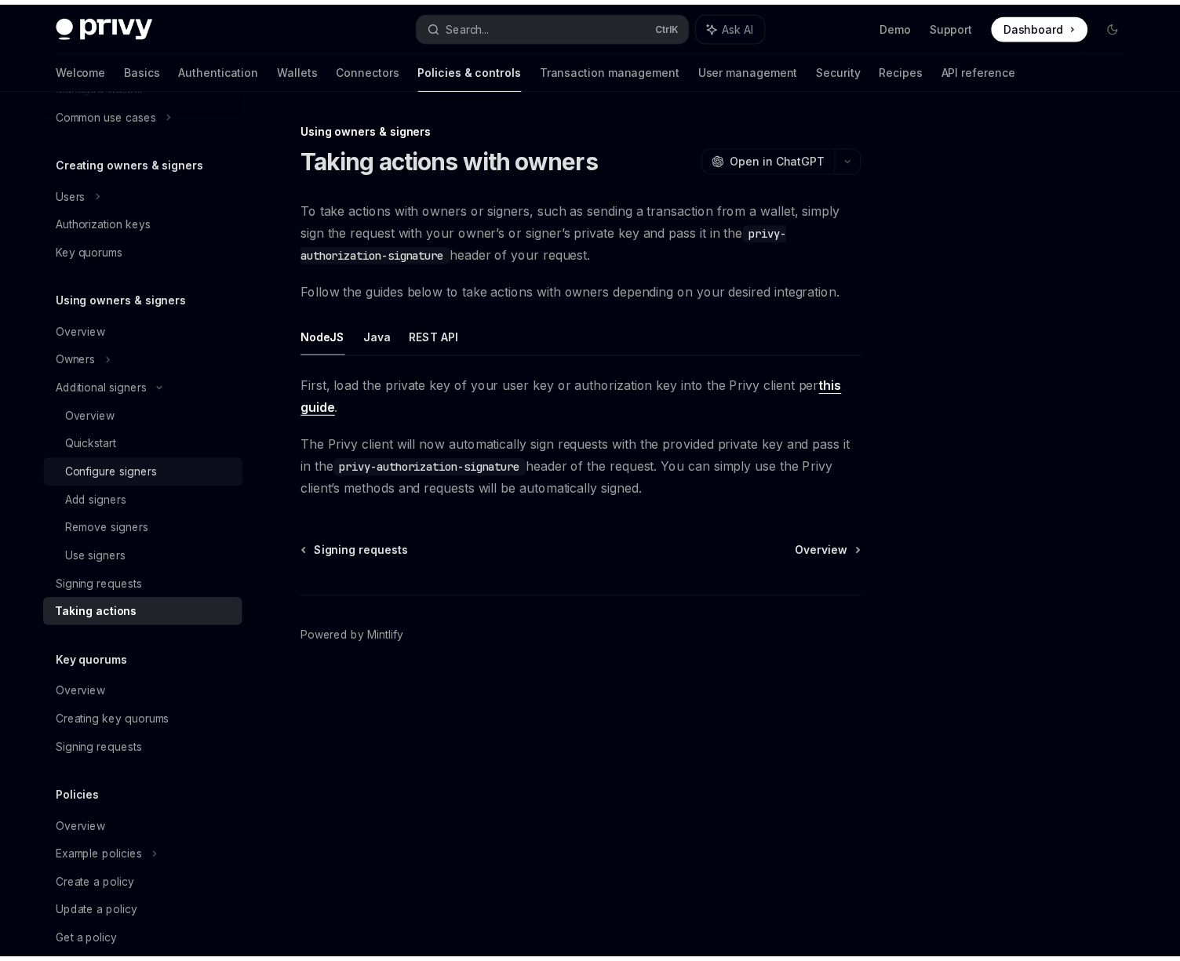
scroll to position [313, 0]
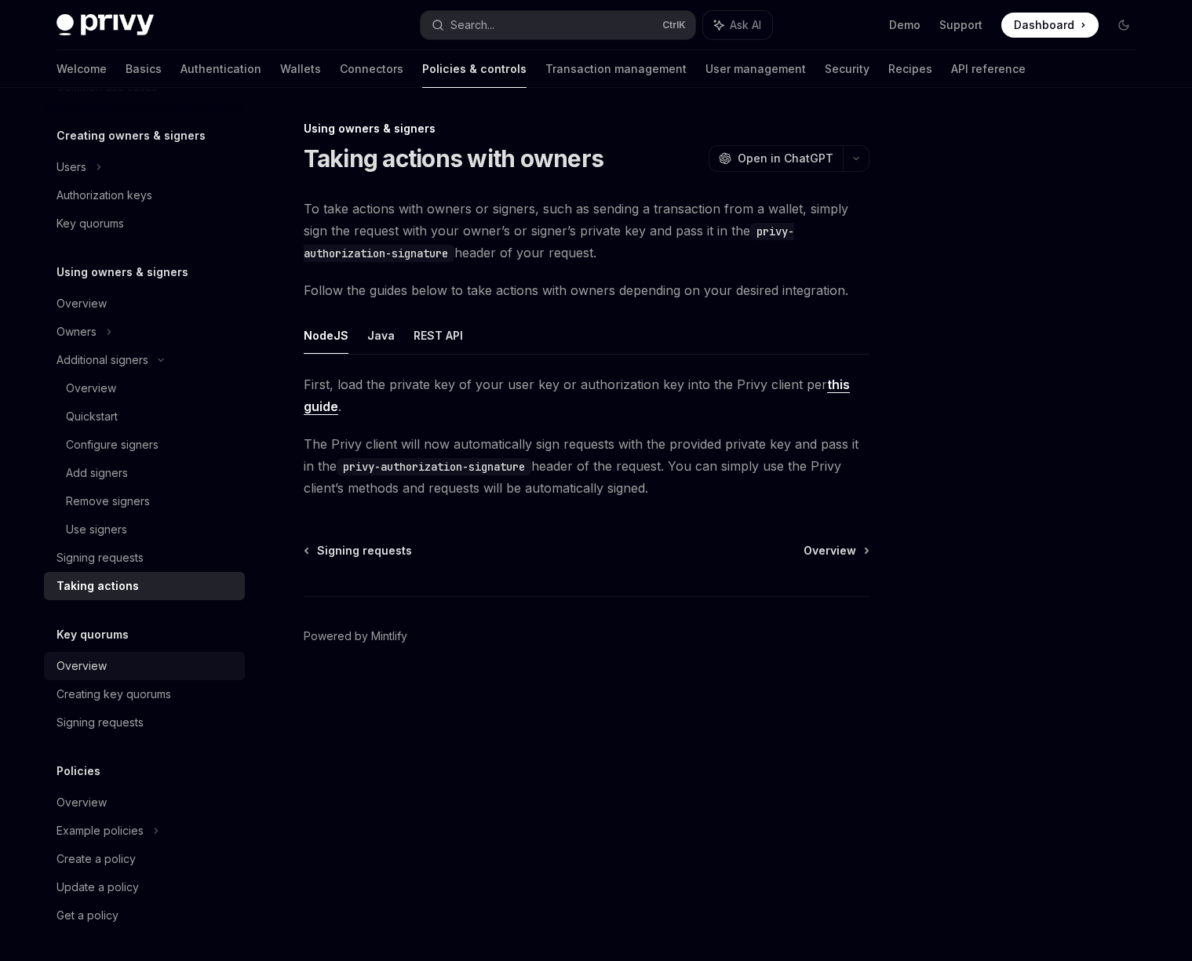
click at [104, 665] on div "Overview" at bounding box center [81, 666] width 50 height 19
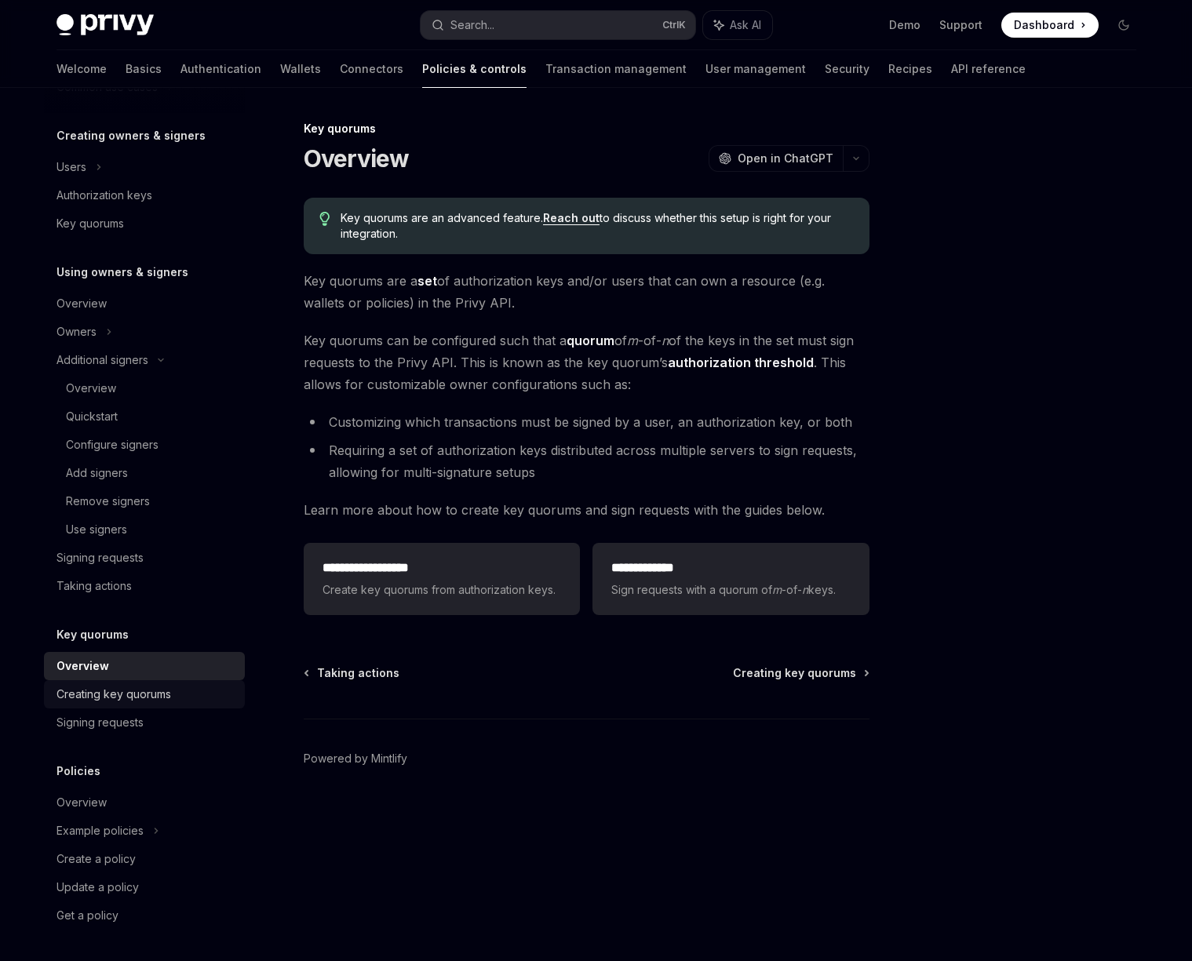
click at [94, 701] on div "Creating key quorums" at bounding box center [113, 694] width 115 height 19
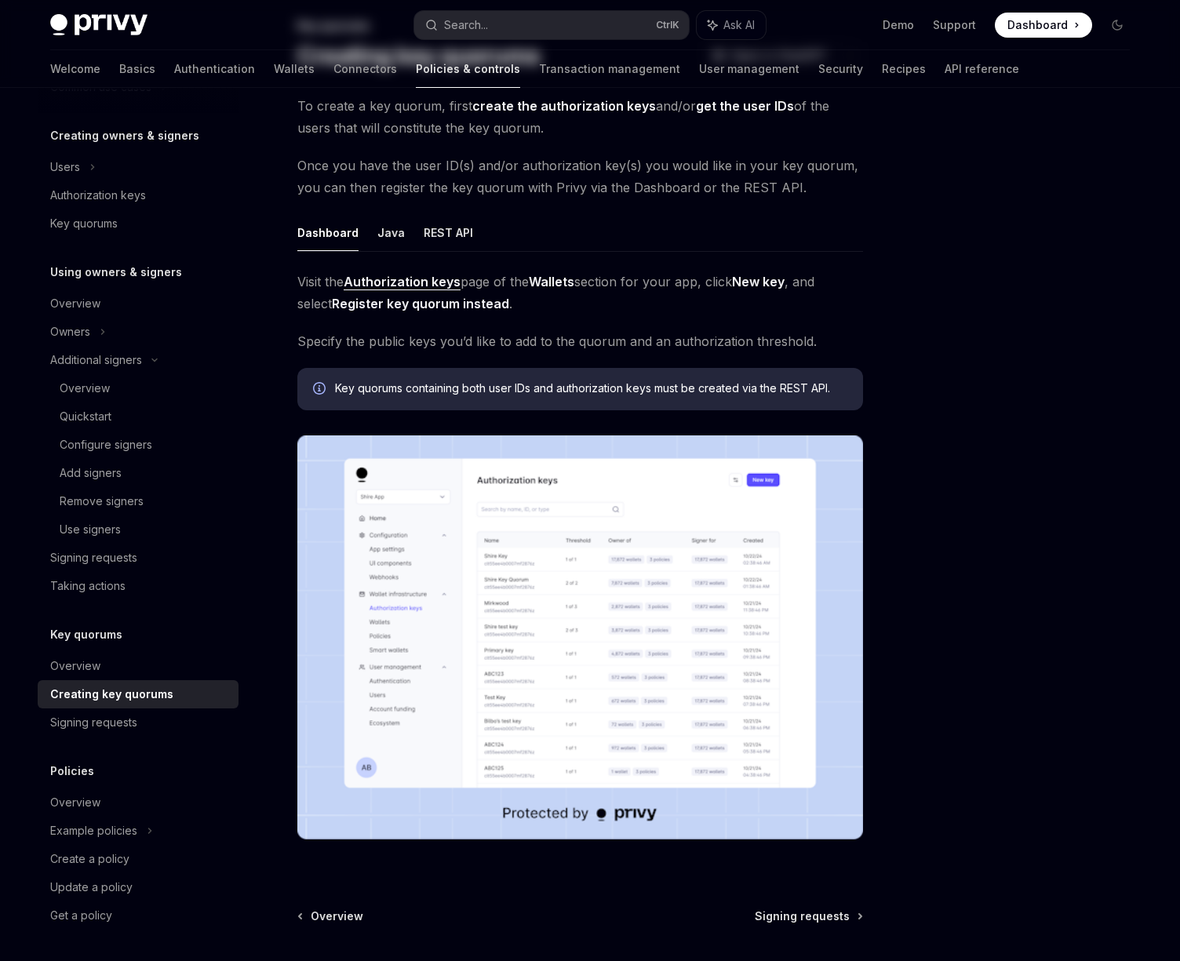
scroll to position [141, 0]
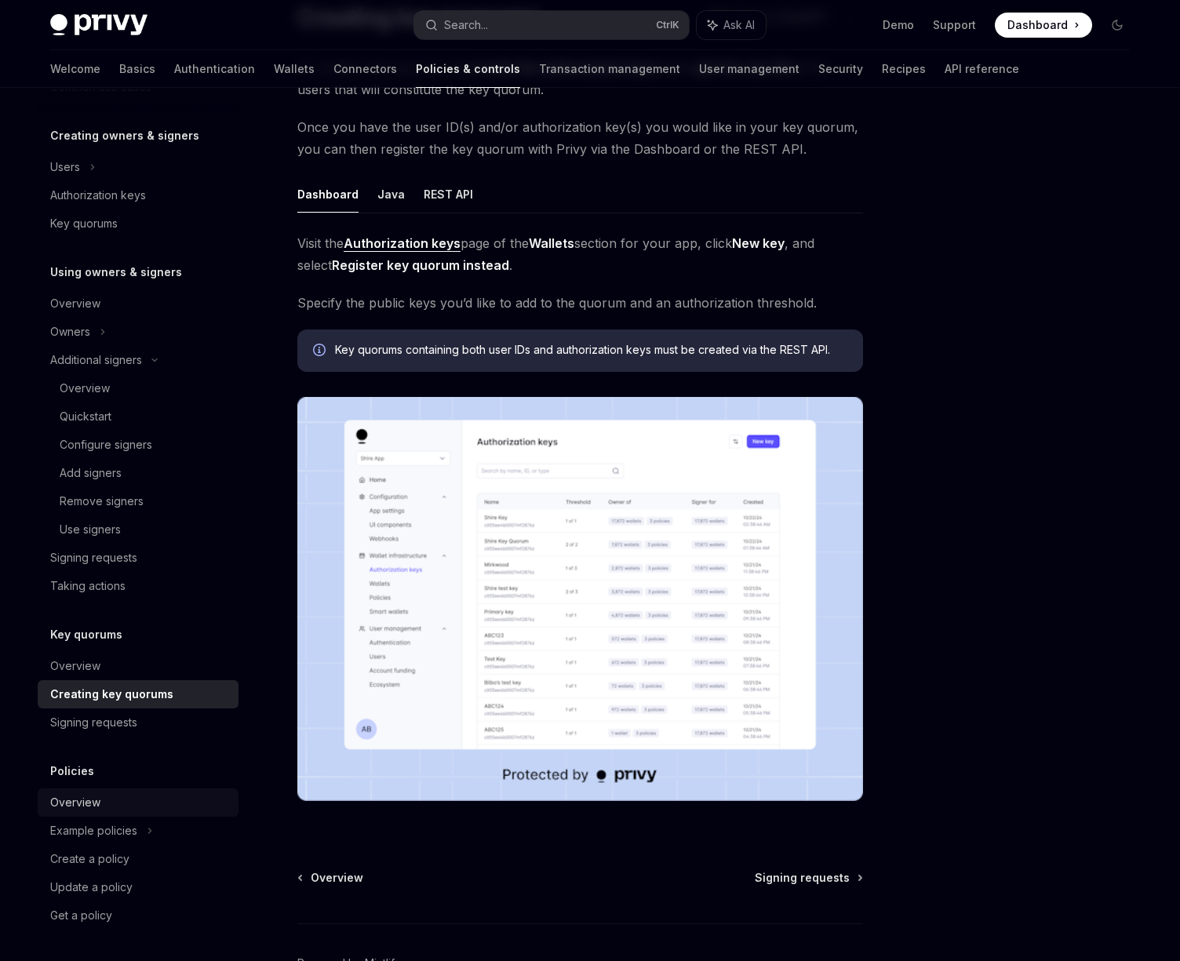
click at [146, 800] on div "Overview" at bounding box center [139, 802] width 179 height 19
type textarea "*"
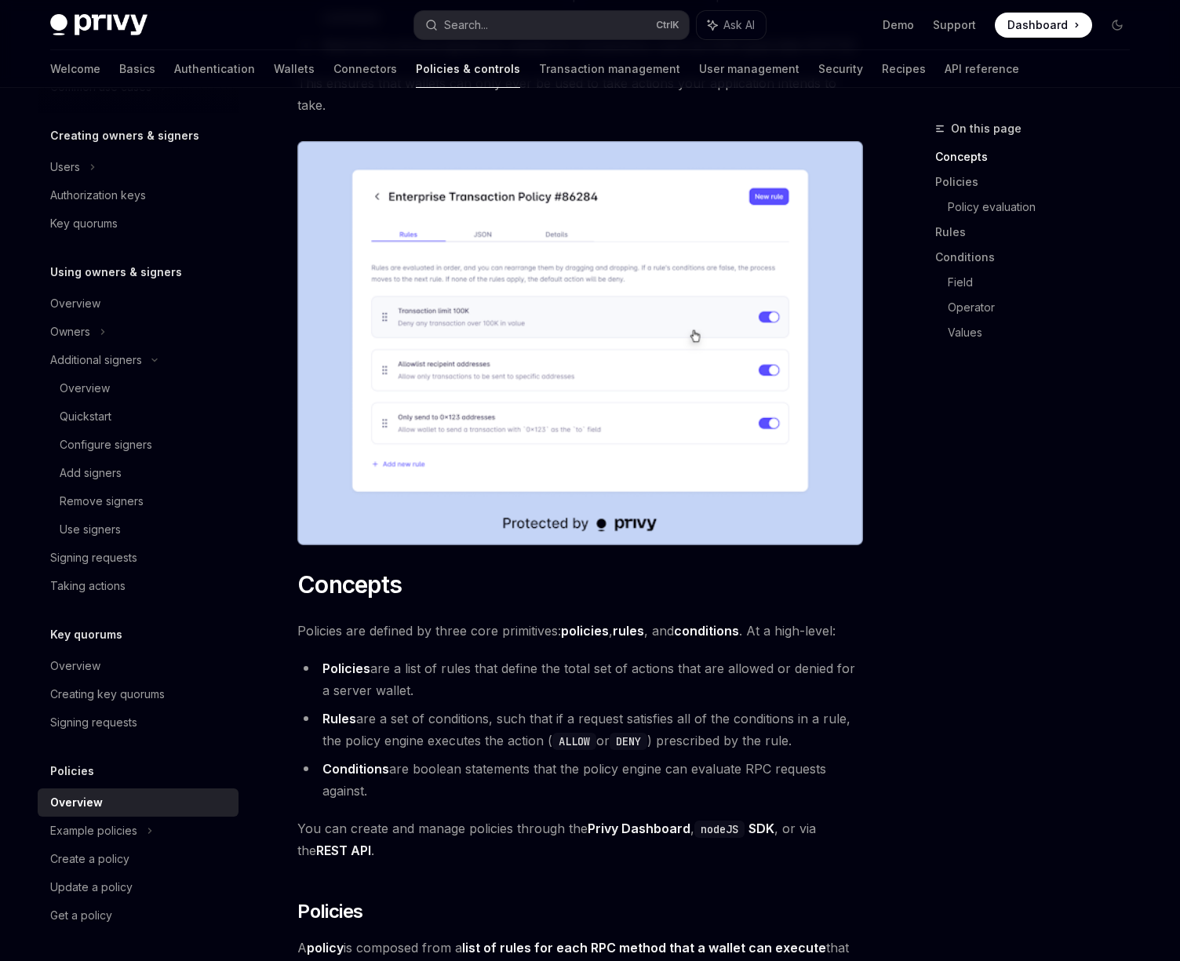
scroll to position [1130, 0]
